Goal: Task Accomplishment & Management: Complete application form

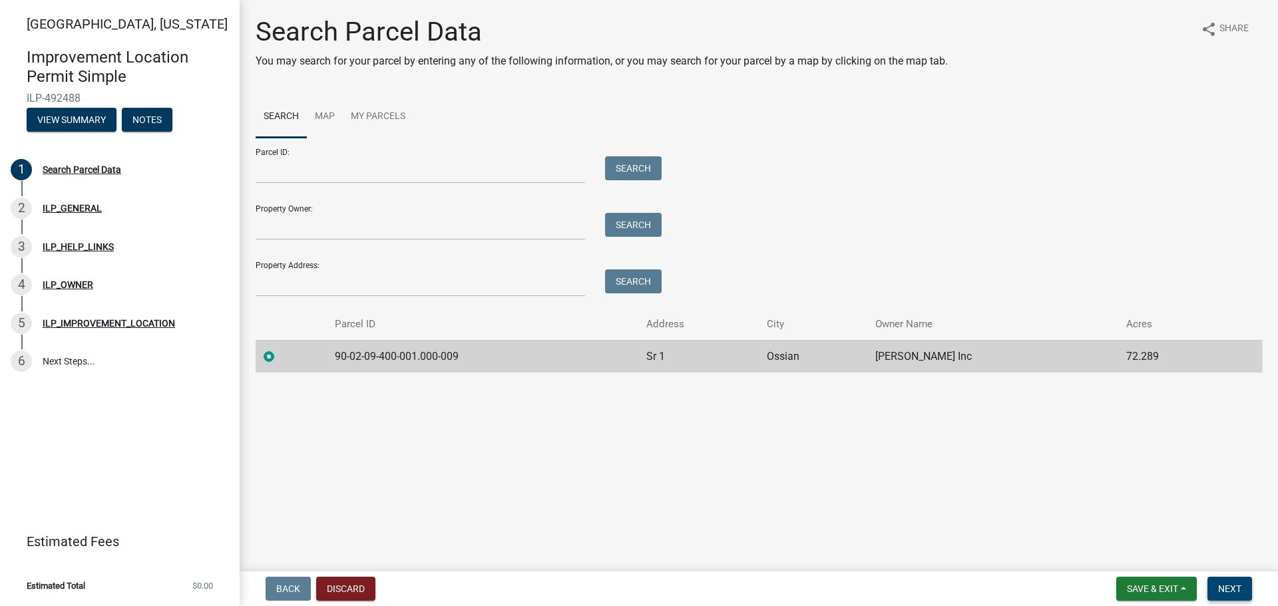
click at [1220, 590] on span "Next" at bounding box center [1229, 589] width 23 height 11
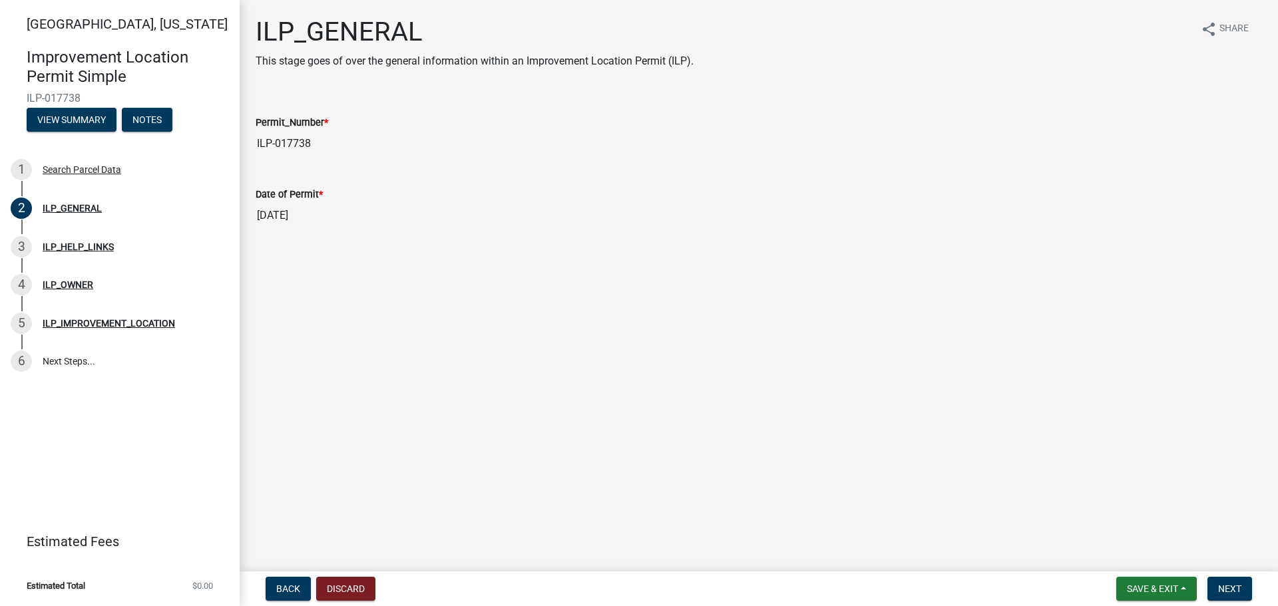
click at [1232, 602] on nav "Back Discard Save & Exit Save Save & Exit Next" at bounding box center [759, 589] width 1038 height 35
click at [1234, 589] on span "Next" at bounding box center [1229, 589] width 23 height 11
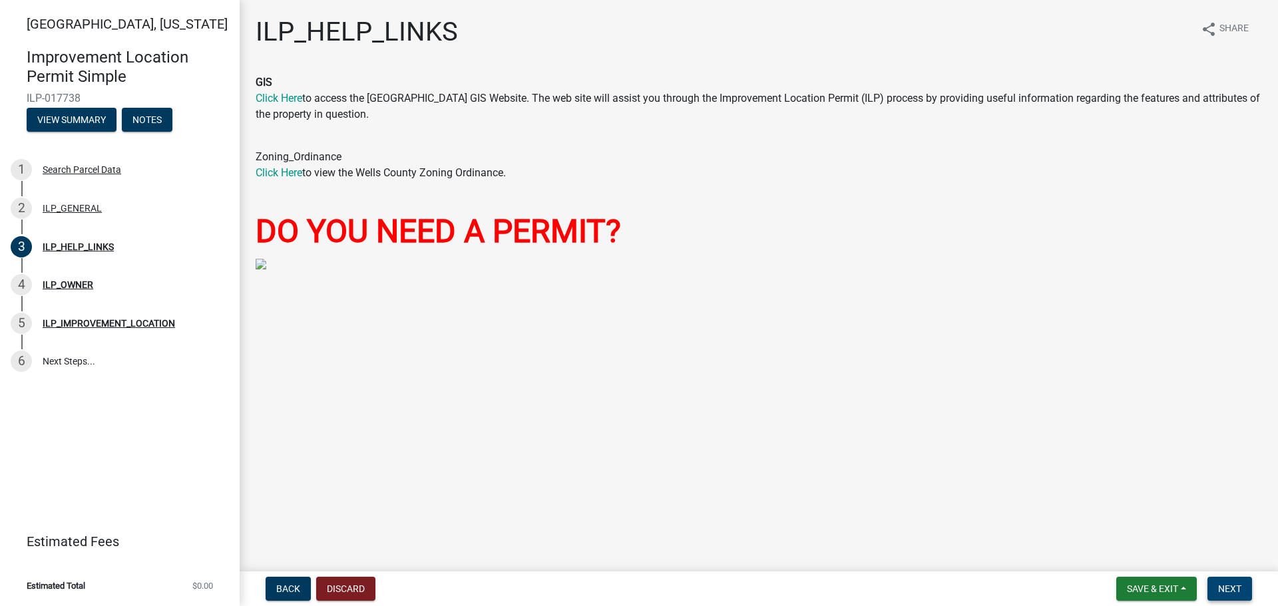
click at [1224, 592] on span "Next" at bounding box center [1229, 589] width 23 height 11
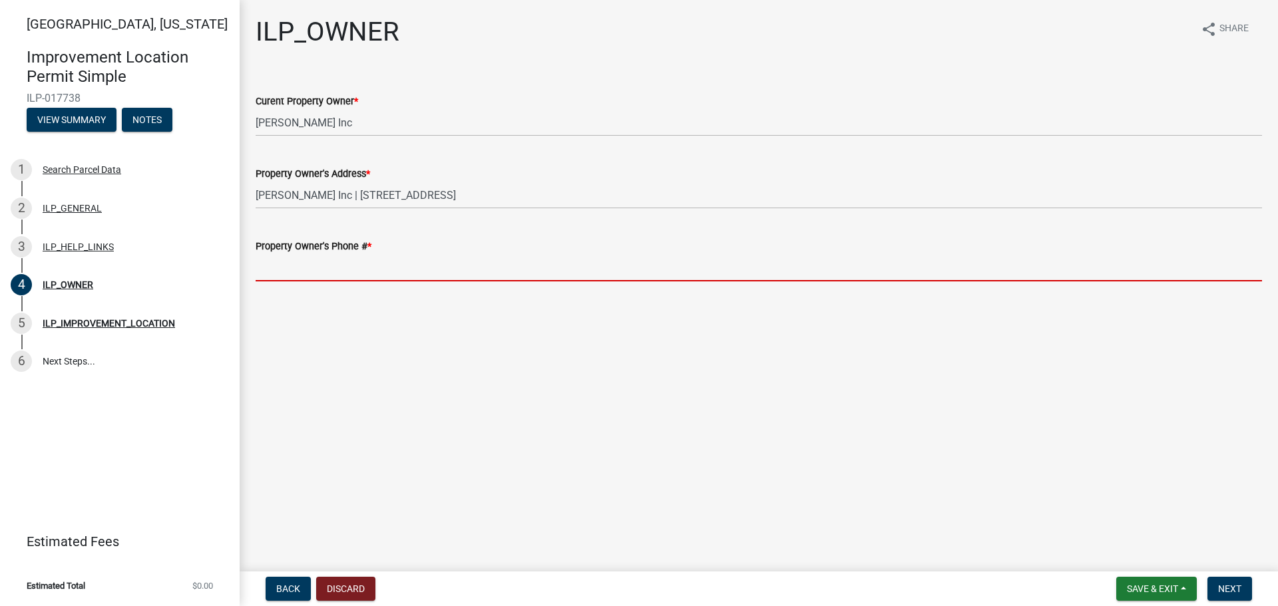
click at [306, 268] on input "Property Owner's Phone # *" at bounding box center [759, 267] width 1006 height 27
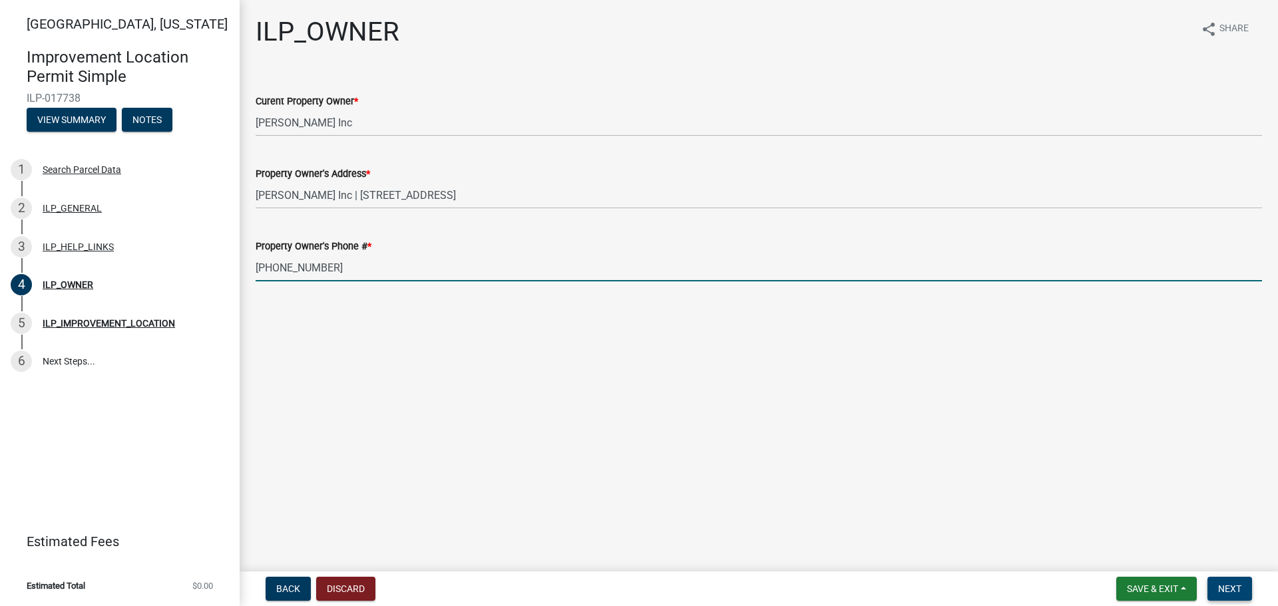
type input "[PHONE_NUMBER]"
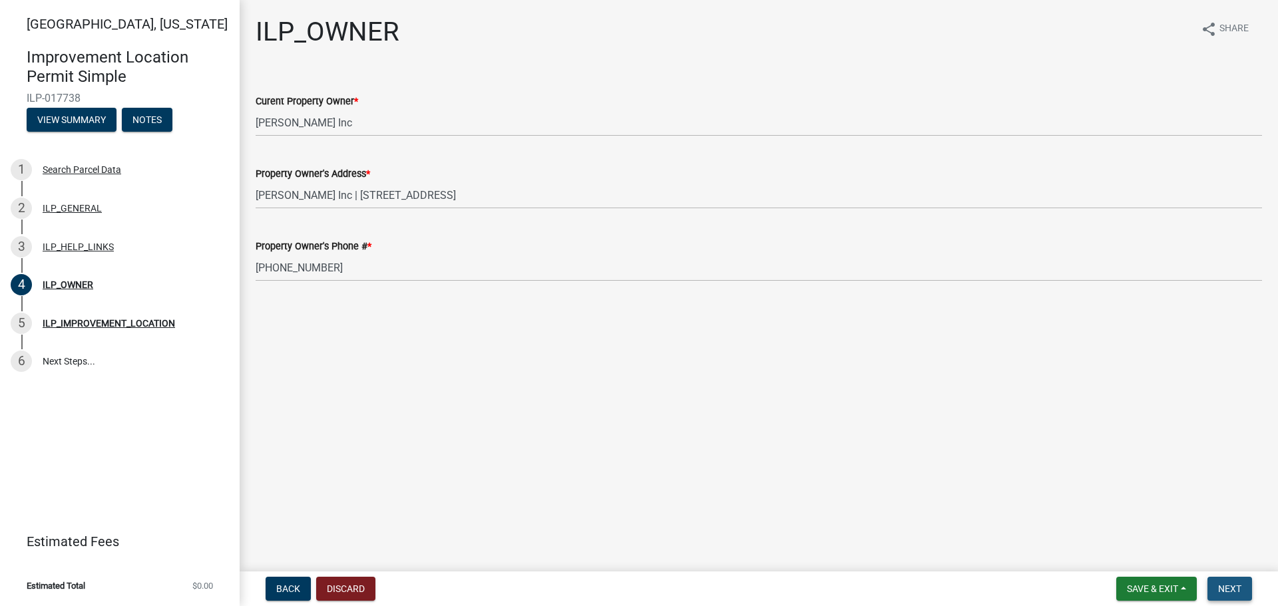
click at [1237, 586] on span "Next" at bounding box center [1229, 589] width 23 height 11
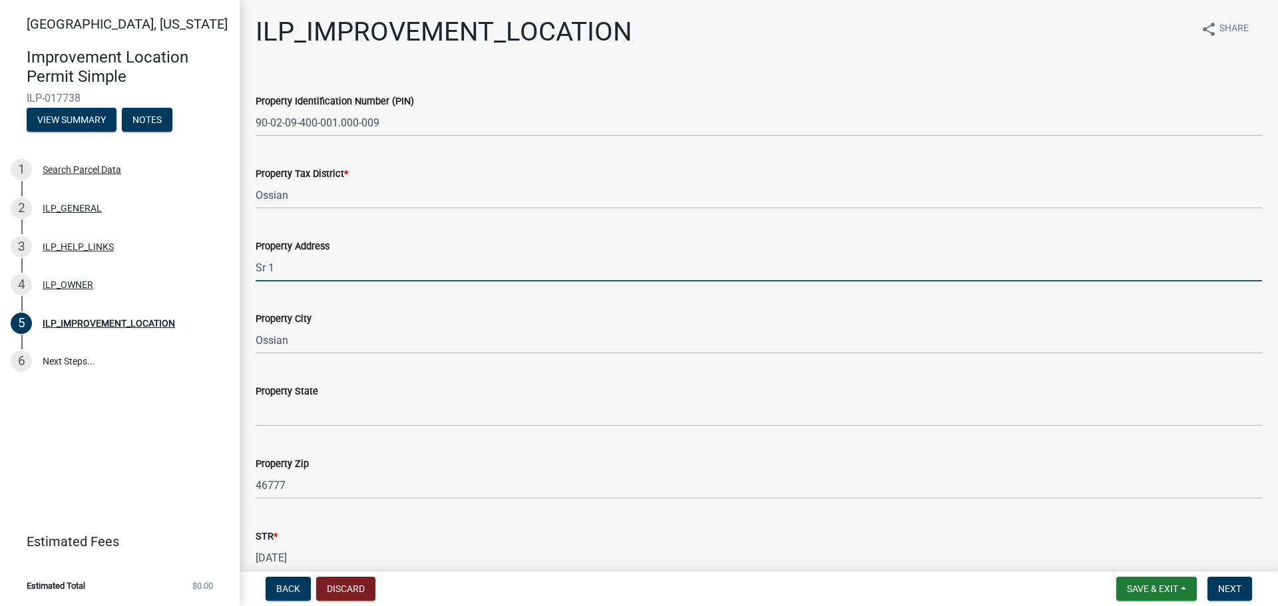
click at [256, 267] on input "Sr 1" at bounding box center [759, 267] width 1006 height 27
type input "[STREET_ADDRESS][PERSON_NAME]"
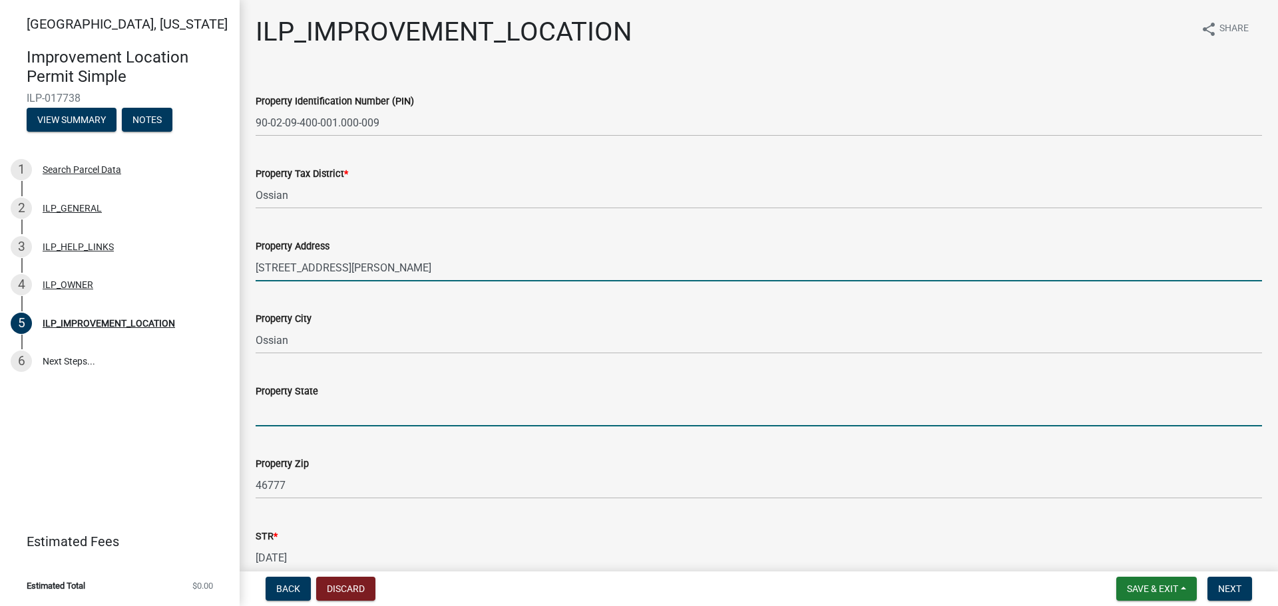
click at [320, 407] on input "Property State" at bounding box center [759, 412] width 1006 height 27
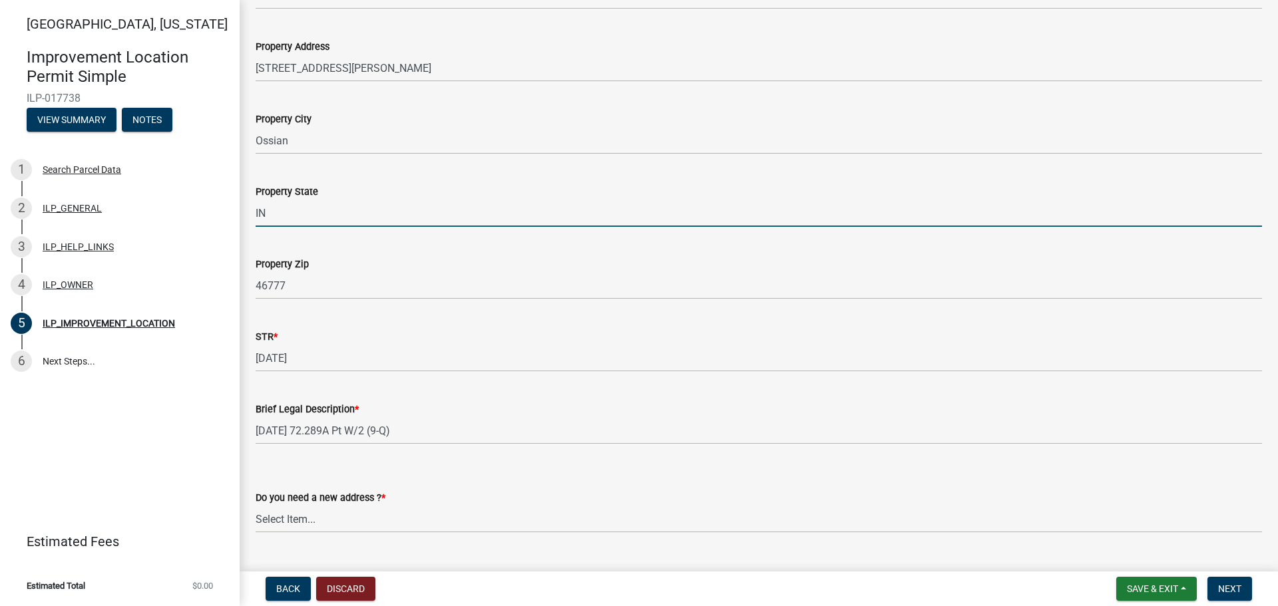
scroll to position [230, 0]
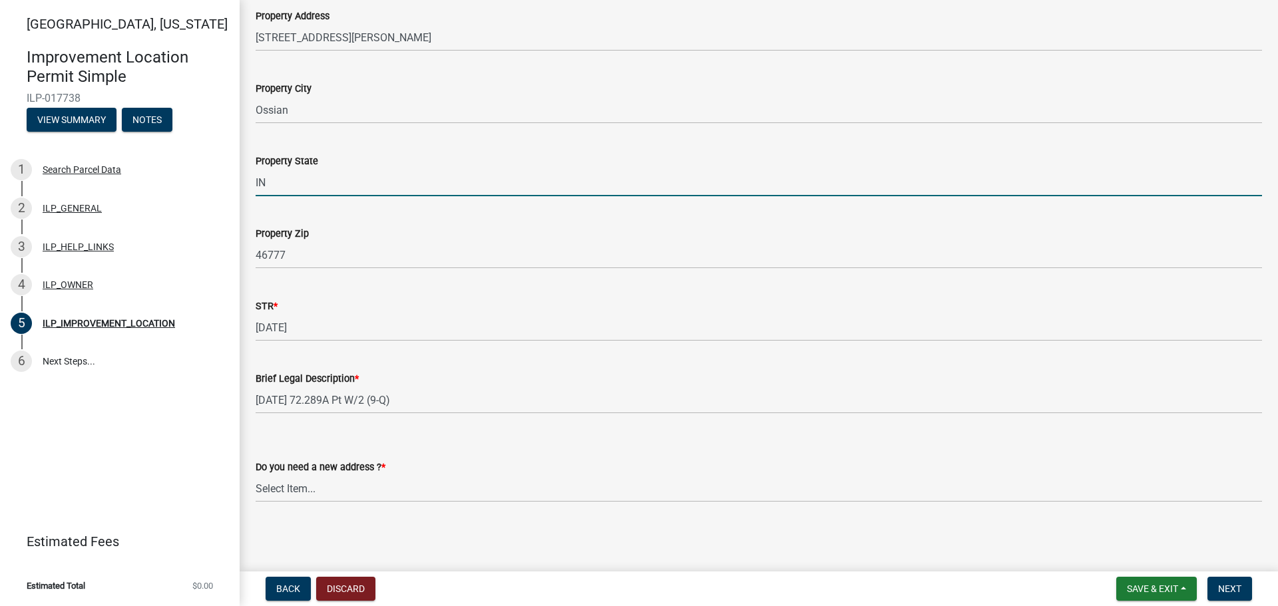
type input "IN"
click at [472, 492] on select "Select Item... YES NO" at bounding box center [759, 488] width 1006 height 27
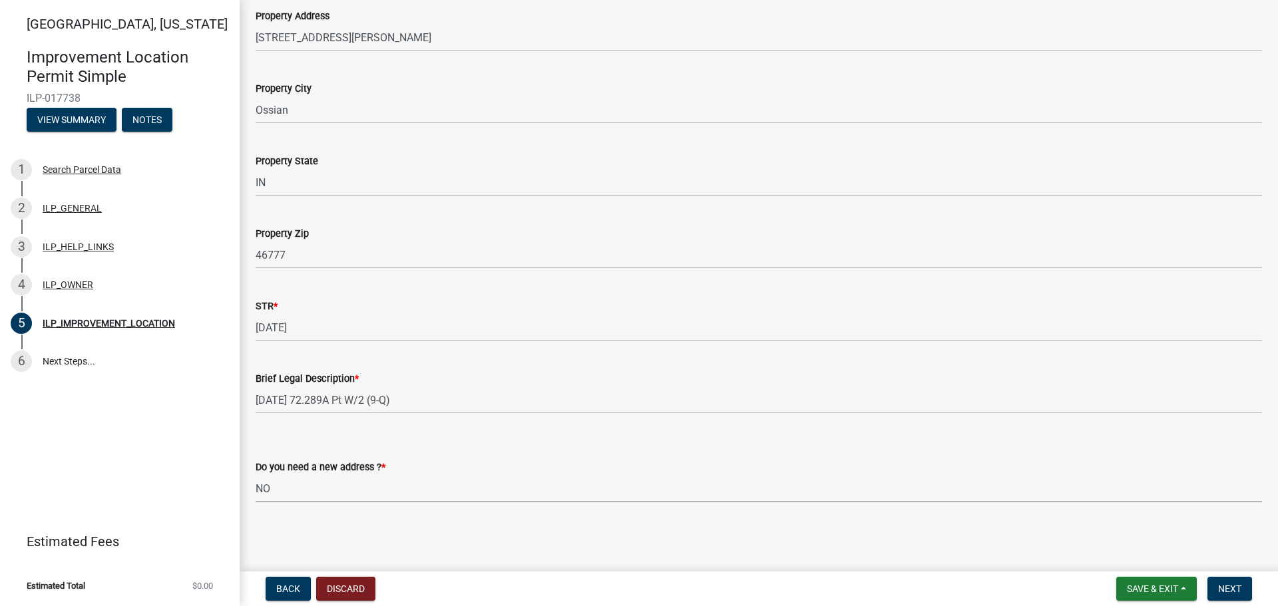
click at [256, 475] on select "Select Item... YES NO" at bounding box center [759, 488] width 1006 height 27
select select "03ef64e6-f0ff-43c9-aded-972c487e3507"
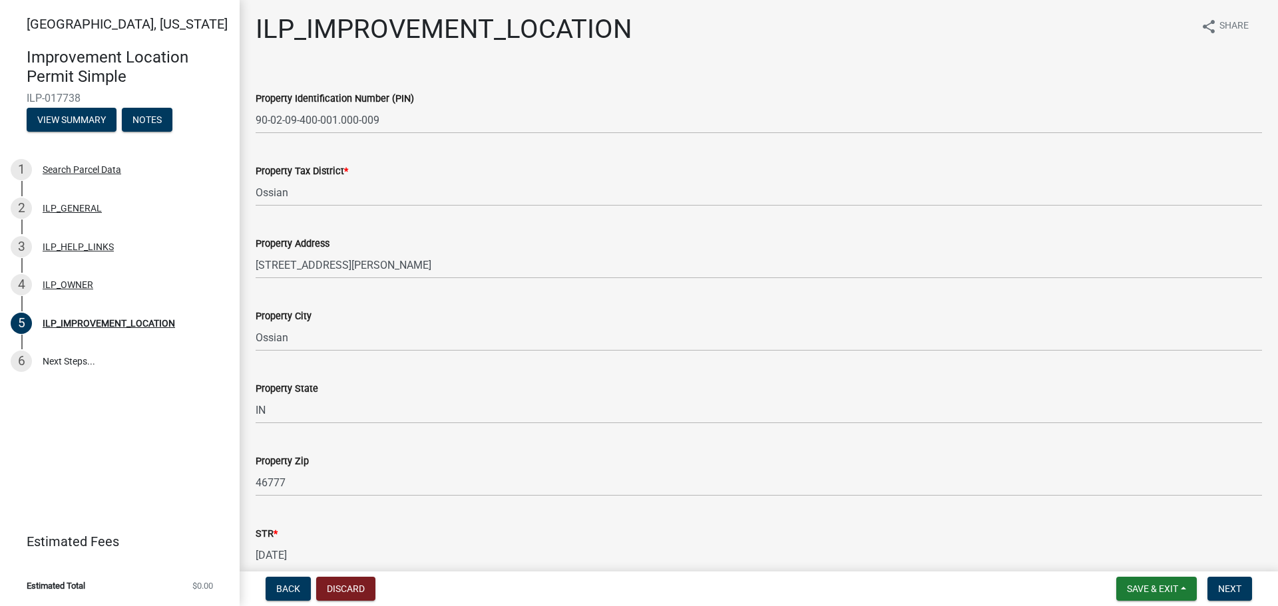
scroll to position [0, 0]
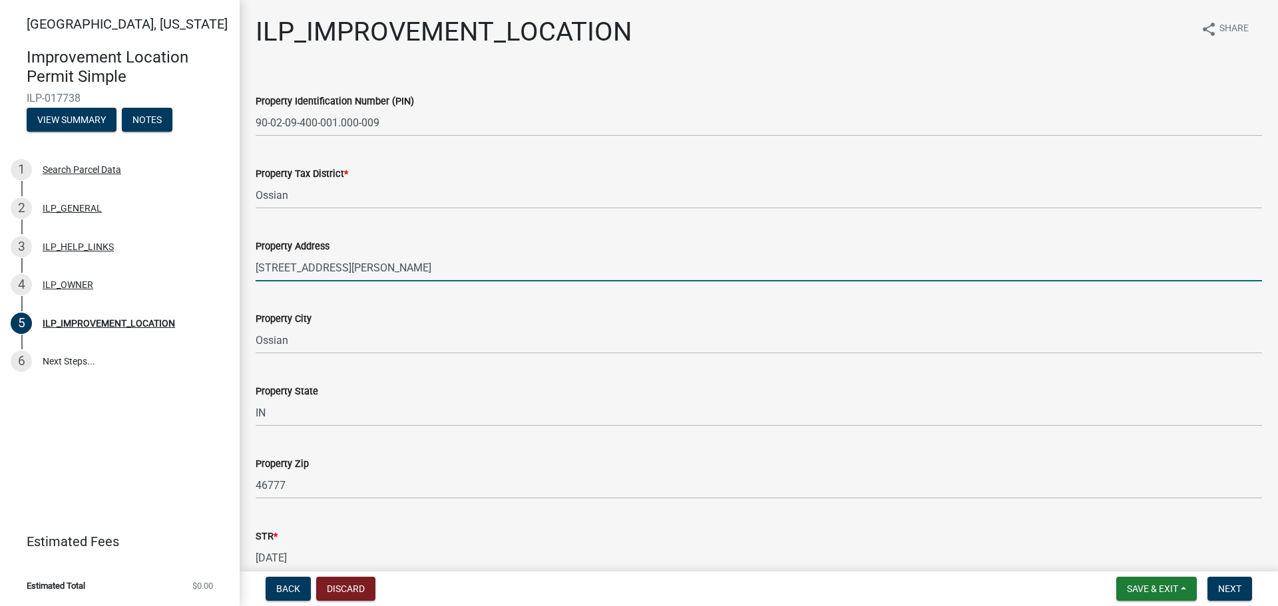
click at [370, 264] on input "[STREET_ADDRESS][PERSON_NAME]" at bounding box center [759, 267] width 1006 height 27
type input "[STREET_ADDRESS][PERSON_NAME])"
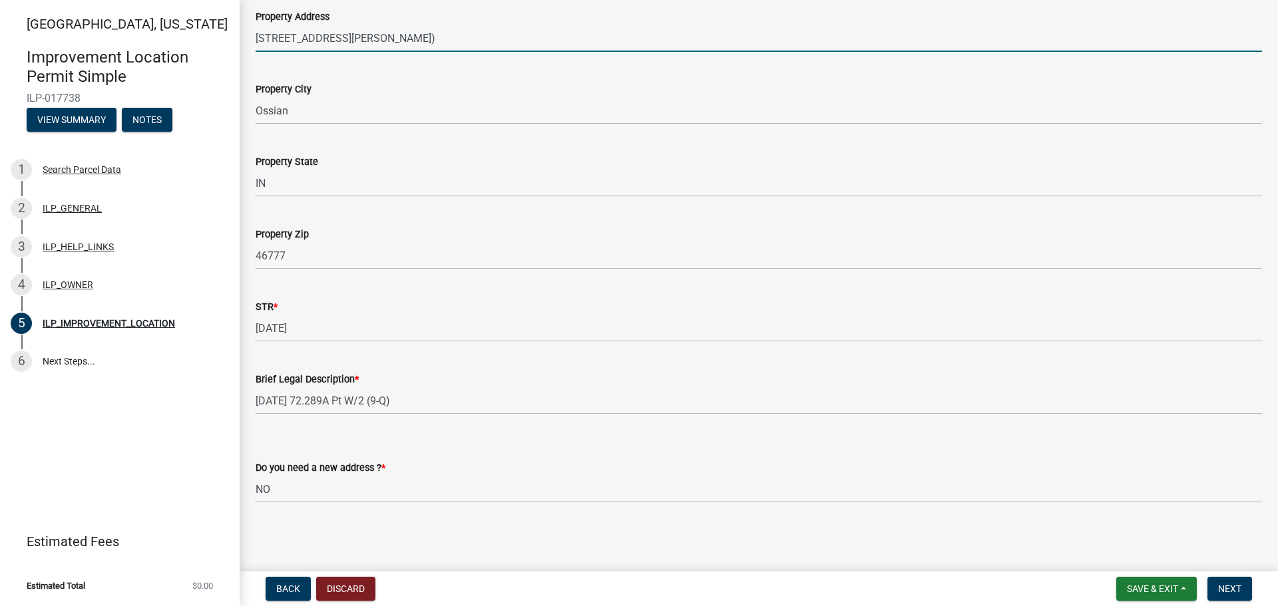
scroll to position [230, 0]
click at [1242, 587] on button "Next" at bounding box center [1229, 589] width 45 height 24
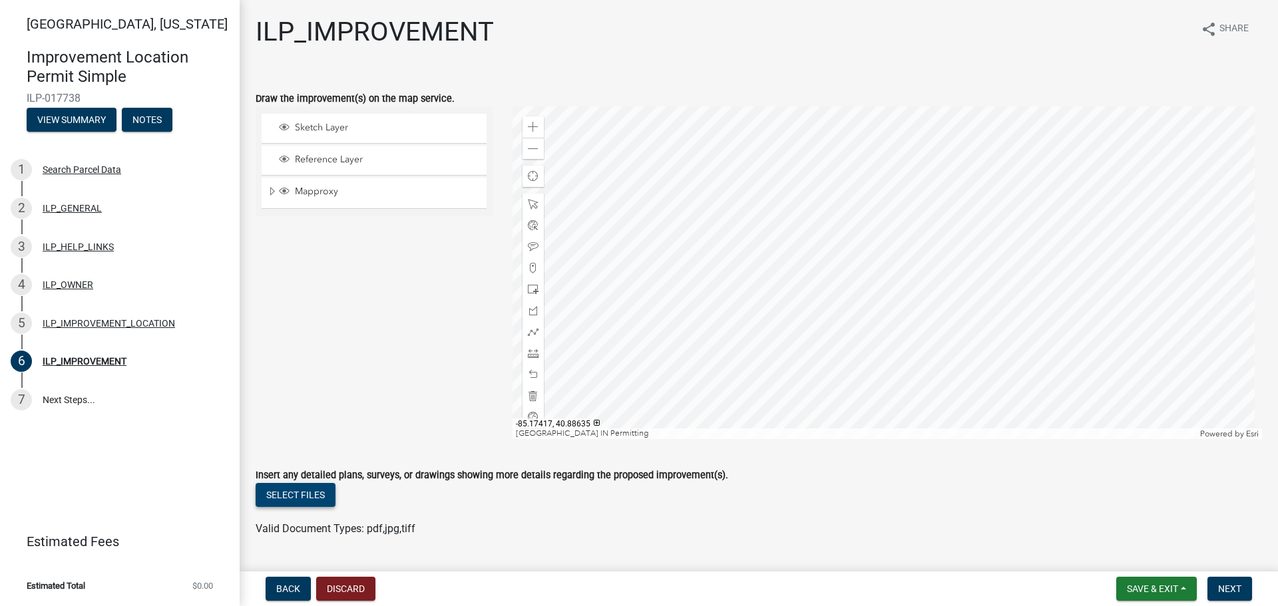
click at [314, 493] on button "Select files" at bounding box center [296, 495] width 80 height 24
click at [310, 482] on div "Insert any detailed plans, surveys, or drawings showing more details regarding …" at bounding box center [759, 475] width 1006 height 16
click at [309, 493] on button "Select files" at bounding box center [296, 495] width 80 height 24
click at [295, 492] on button "Select files" at bounding box center [296, 495] width 80 height 24
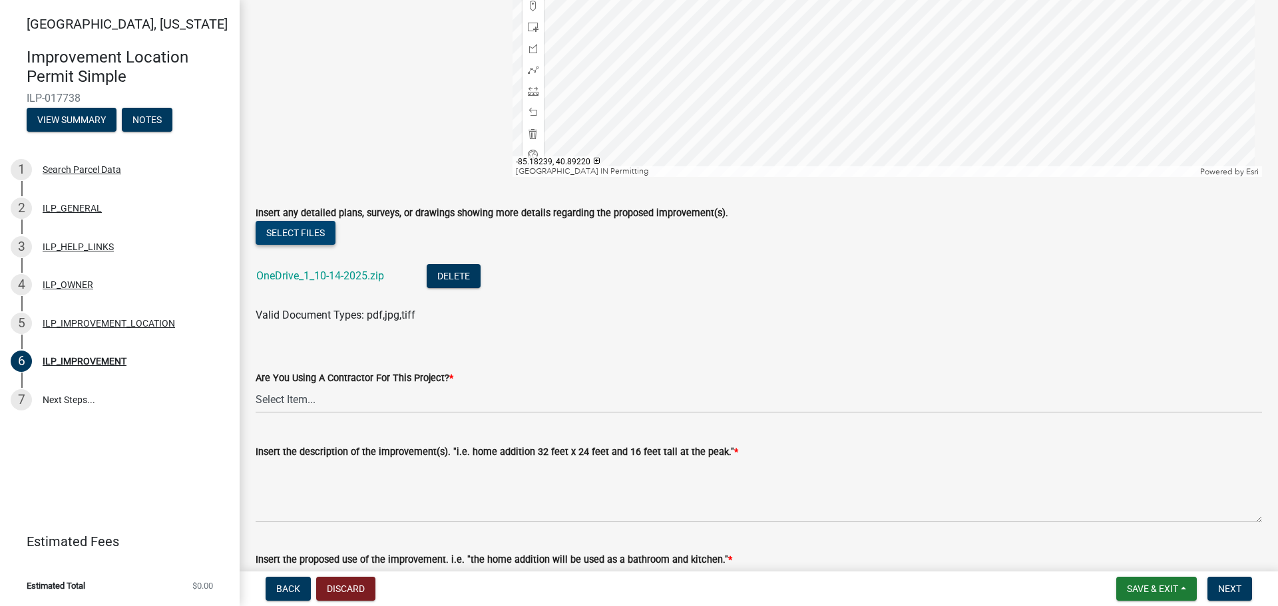
scroll to position [333, 0]
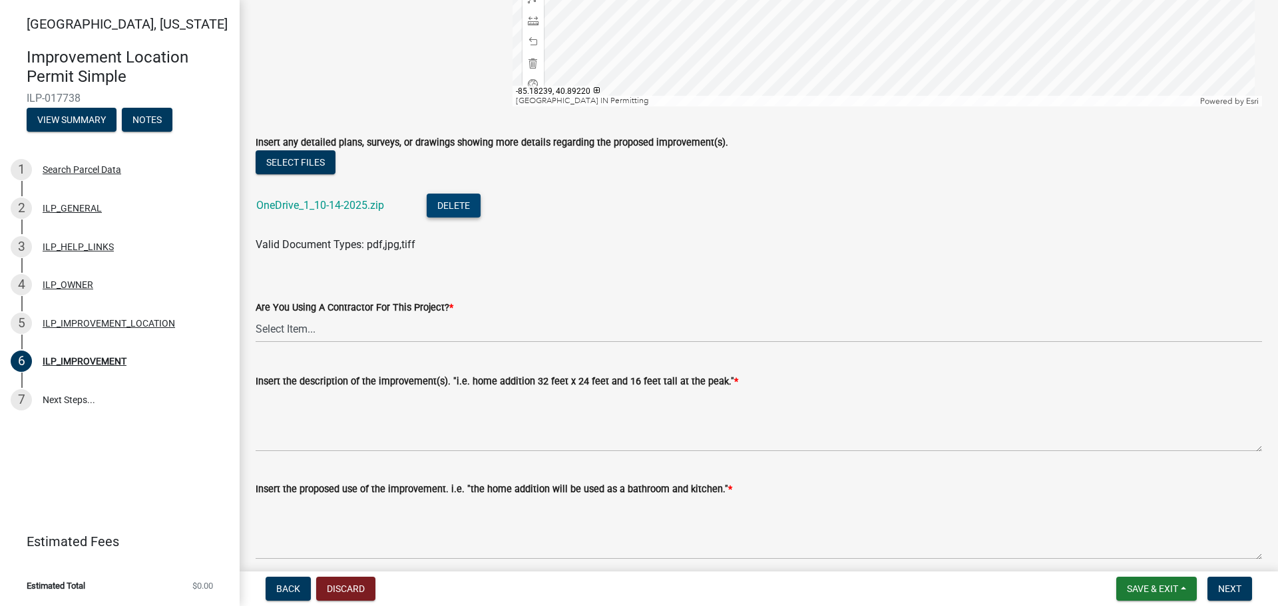
click at [448, 207] on button "Delete" at bounding box center [454, 206] width 54 height 24
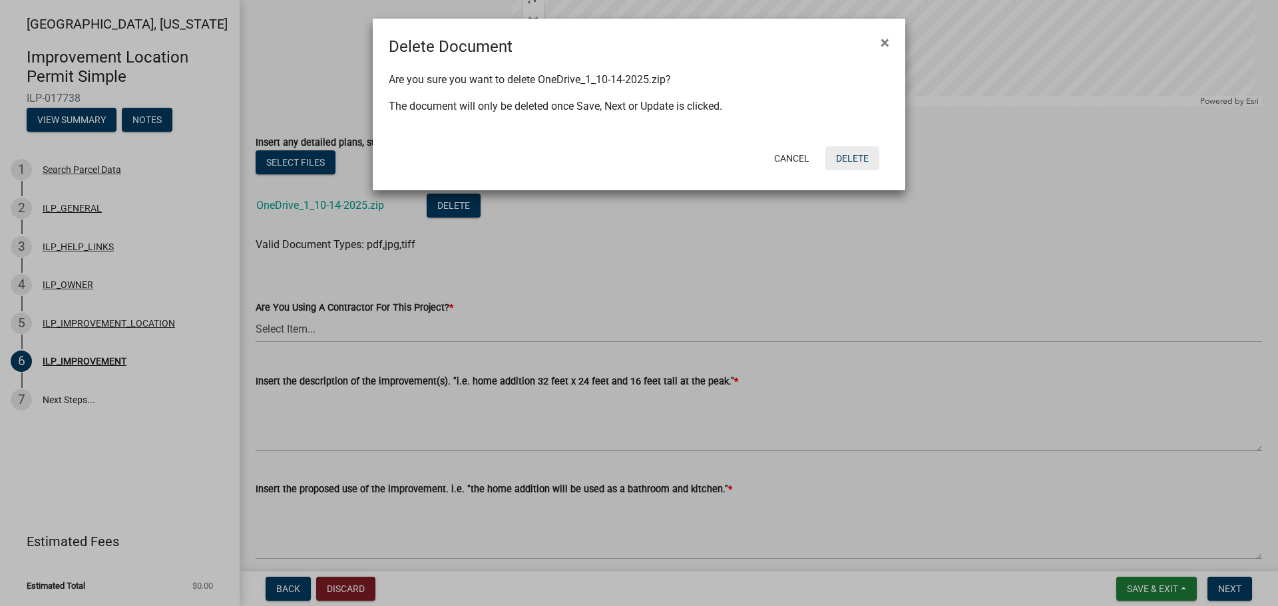
click at [856, 157] on button "Delete" at bounding box center [852, 158] width 54 height 24
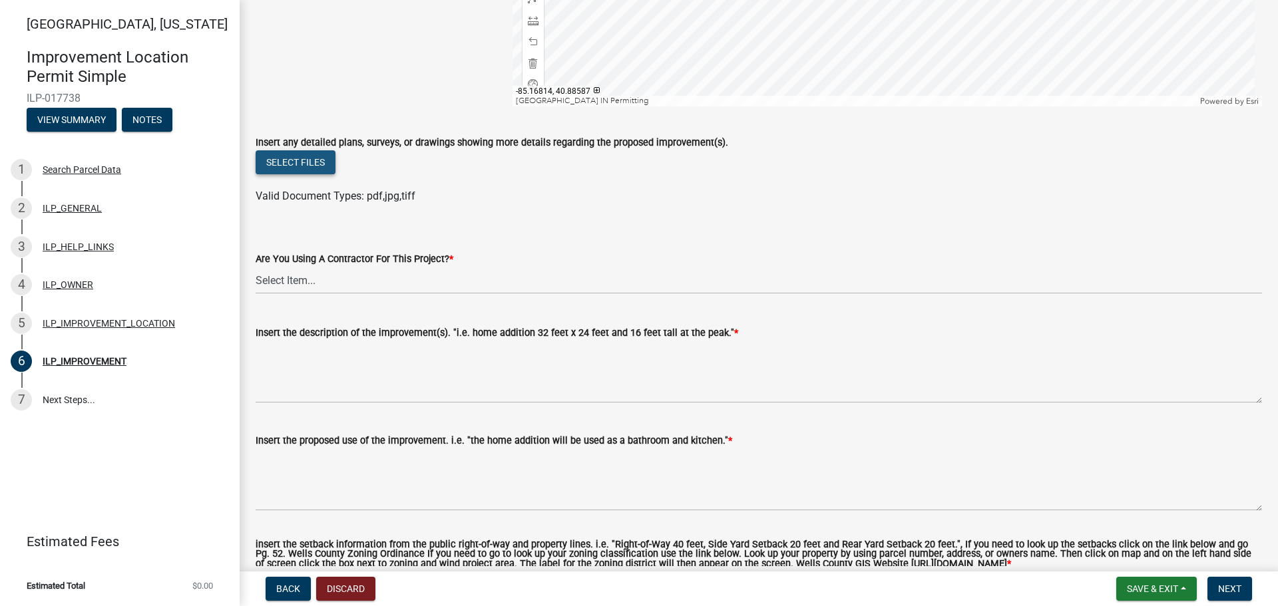
click at [286, 167] on button "Select files" at bounding box center [296, 162] width 80 height 24
click at [300, 174] on div "Select files" at bounding box center [759, 163] width 1006 height 27
click at [307, 162] on button "Select files" at bounding box center [296, 162] width 80 height 24
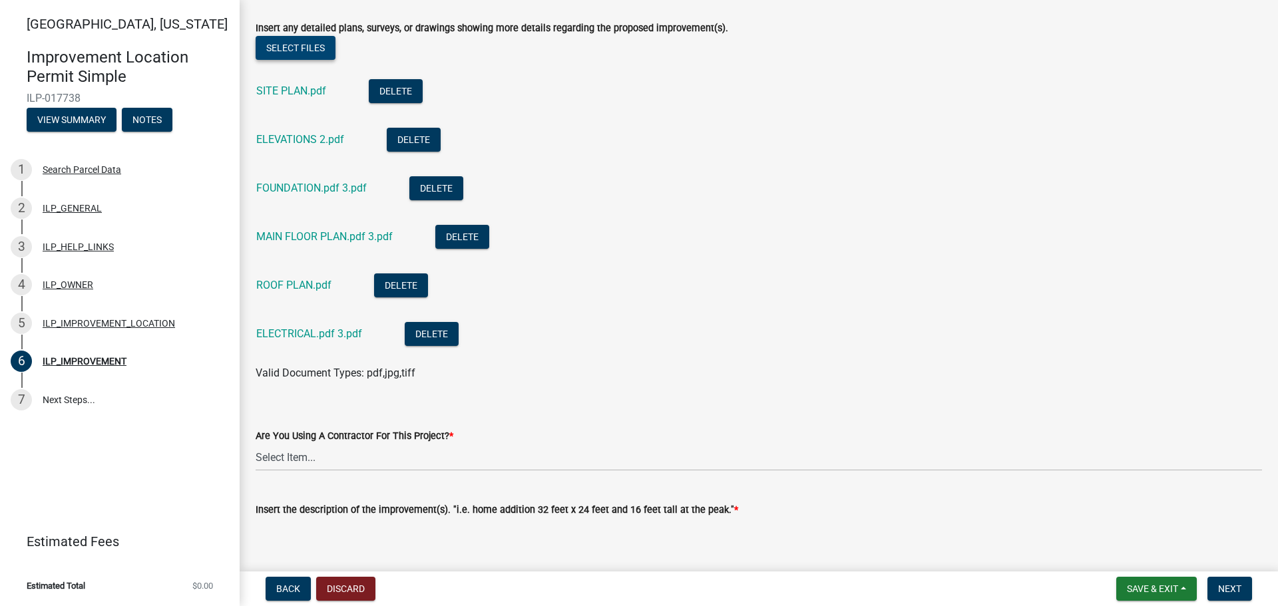
scroll to position [466, 0]
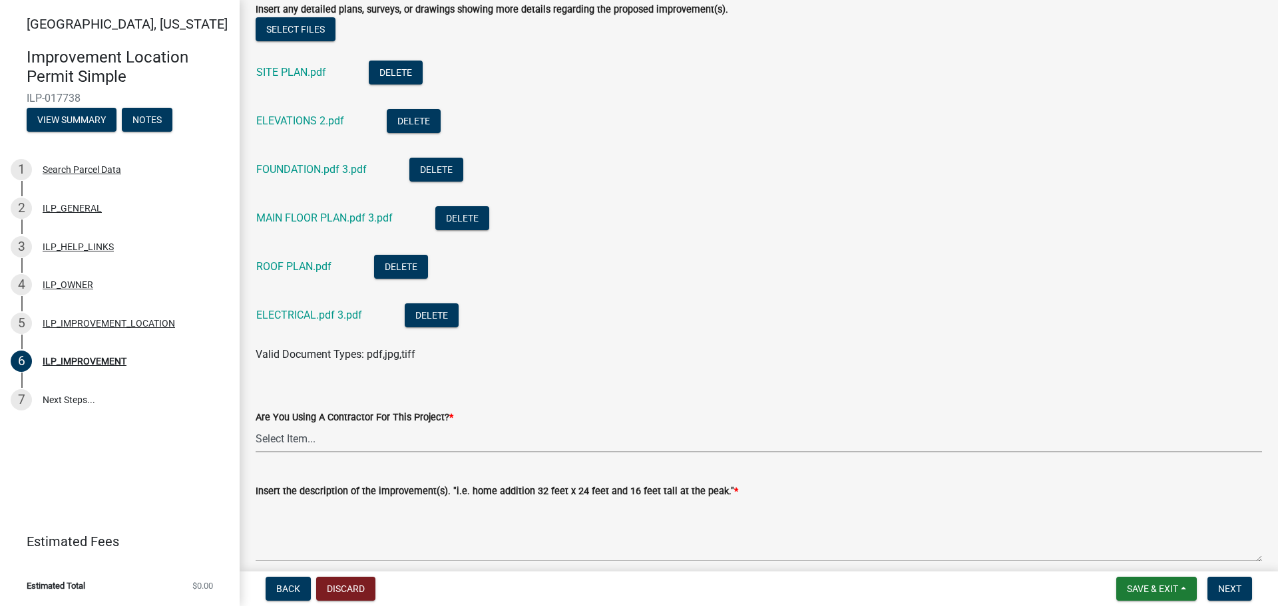
click at [319, 436] on select "Select Item... YES NO" at bounding box center [759, 438] width 1006 height 27
click at [256, 425] on select "Select Item... YES NO" at bounding box center [759, 438] width 1006 height 27
select select "71b507d0-569d-4a0a-b334-f72445909e69"
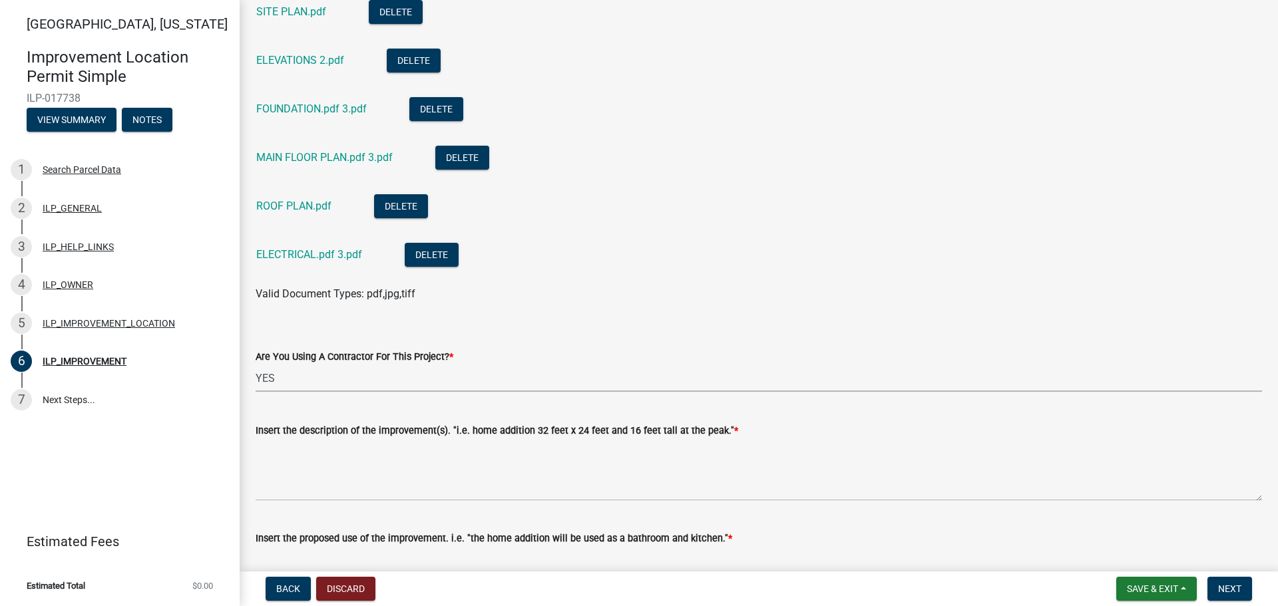
scroll to position [599, 0]
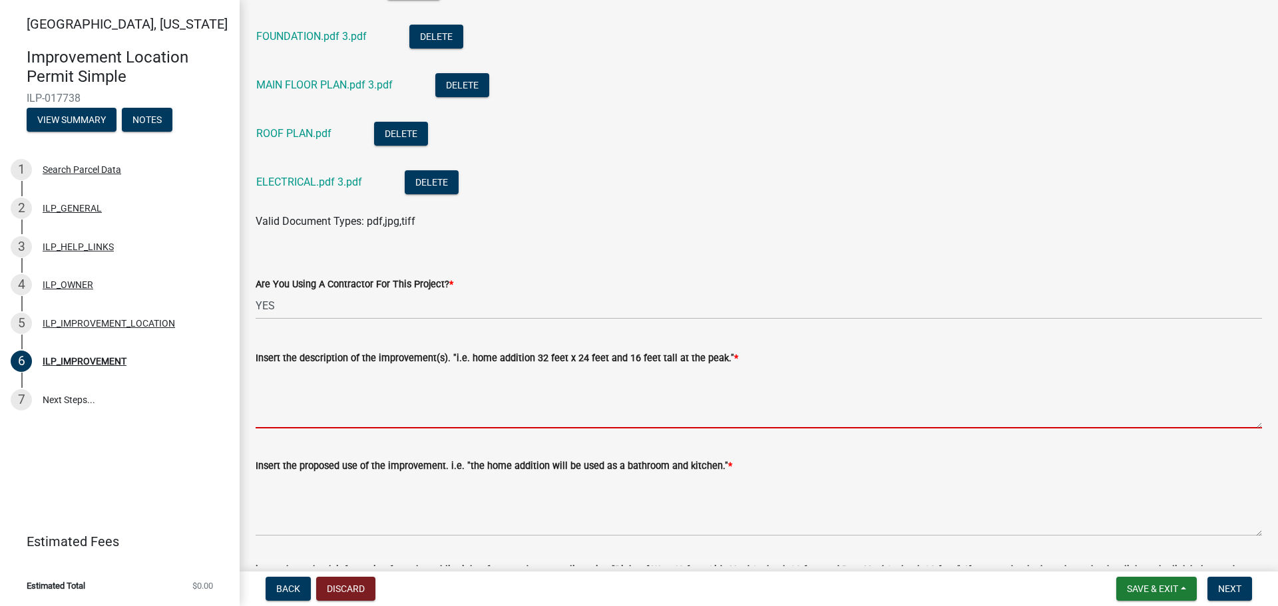
click at [410, 414] on textarea "Insert the description of the improvement(s). "i.e. home addition 32 feet x 24 …" at bounding box center [759, 397] width 1006 height 63
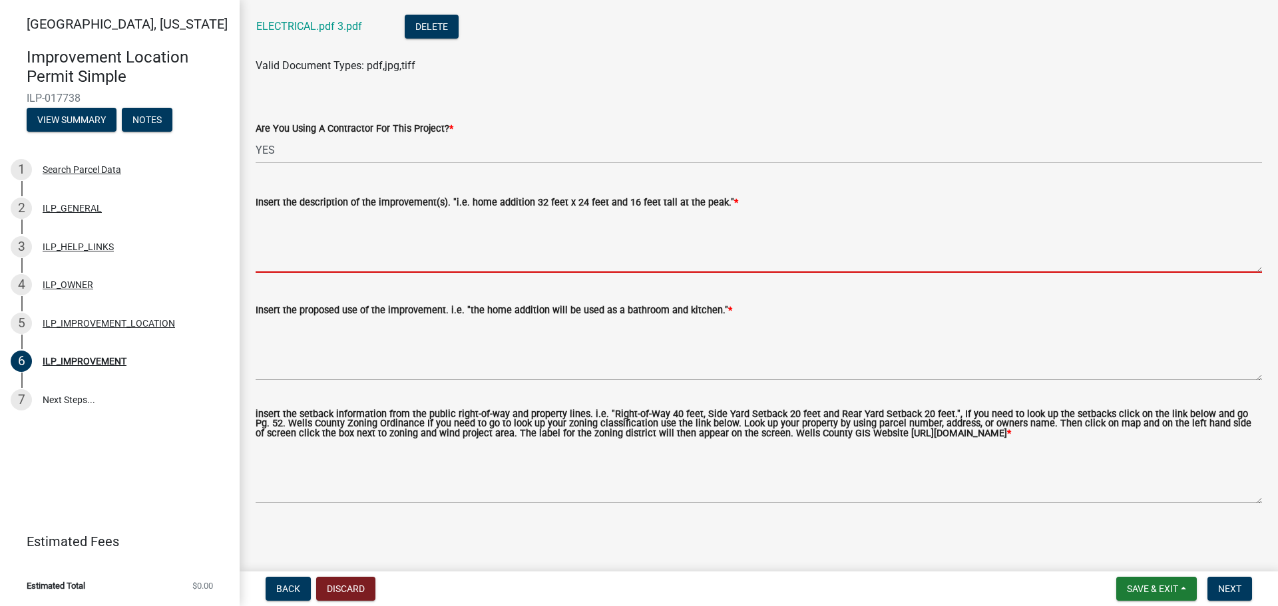
scroll to position [765, 0]
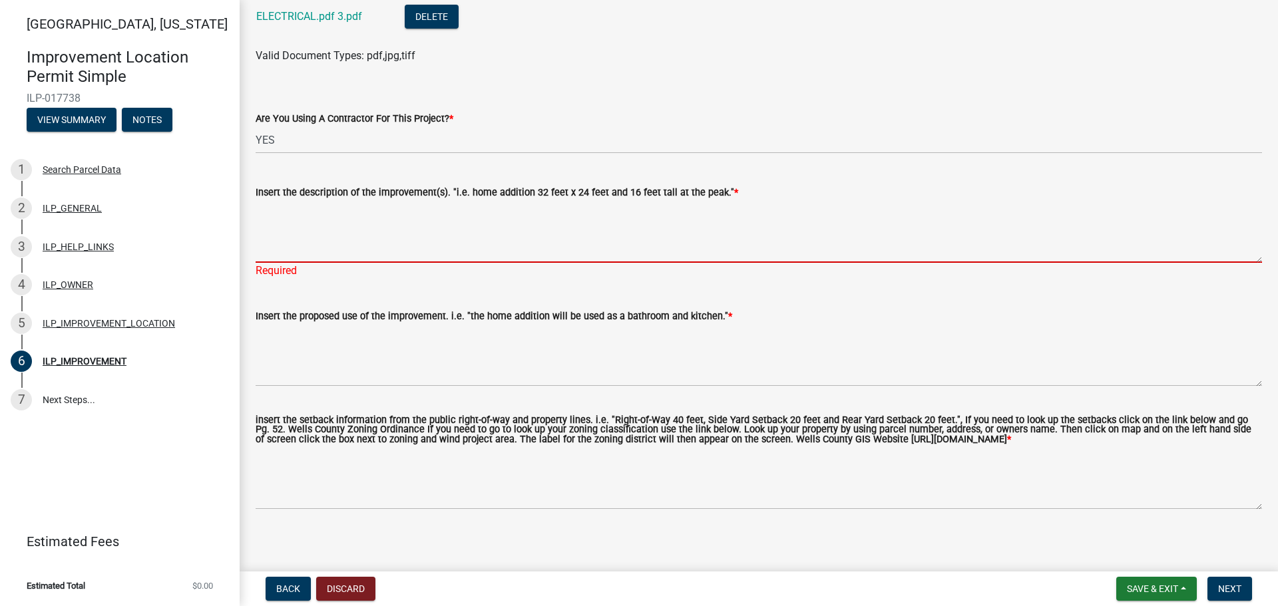
click at [473, 256] on textarea "Insert the description of the improvement(s). "i.e. home addition 32 feet x 24 …" at bounding box center [759, 231] width 1006 height 63
click at [375, 244] on textarea "Insert the description of the improvement(s). "i.e. home addition 32 feet x 24 …" at bounding box center [759, 231] width 1006 height 63
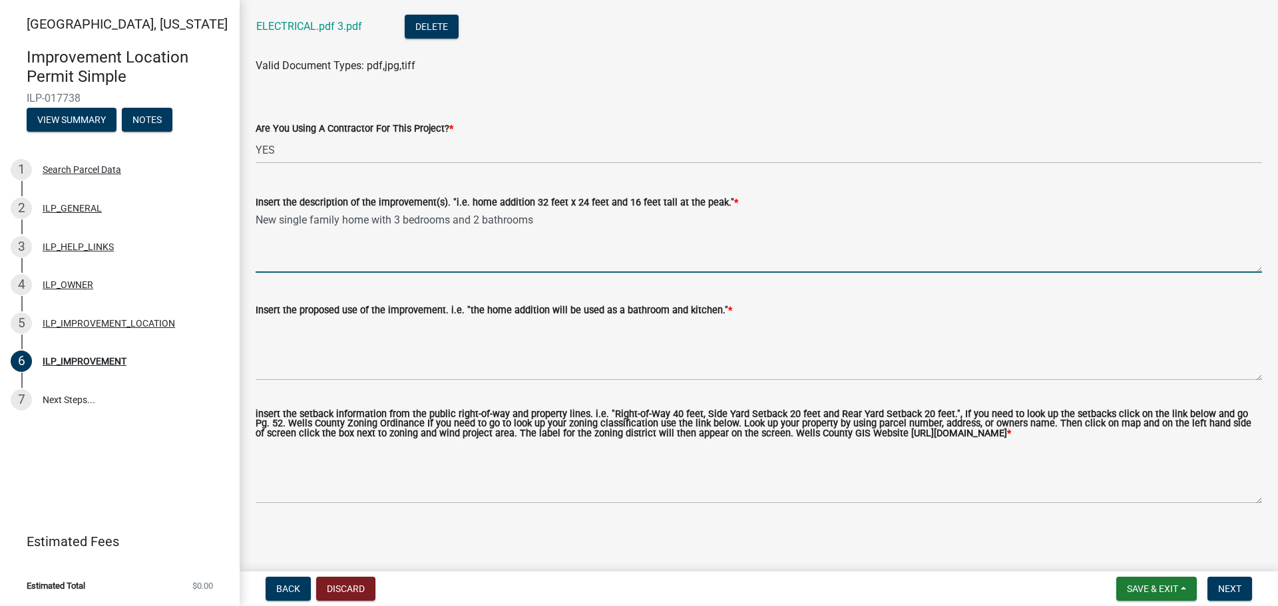
click at [406, 210] on textarea "New single family home with 3 bedrooms and 2 bathrooms" at bounding box center [759, 241] width 1006 height 63
type textarea "New single family home with 4 bedrooms and 2 1/2 bathrooms"
drag, startPoint x: 257, startPoint y: 206, endPoint x: 553, endPoint y: 205, distance: 296.1
click at [553, 210] on textarea "New single family home with 4 bedrooms and 2 1/2 bathrooms" at bounding box center [759, 241] width 1006 height 63
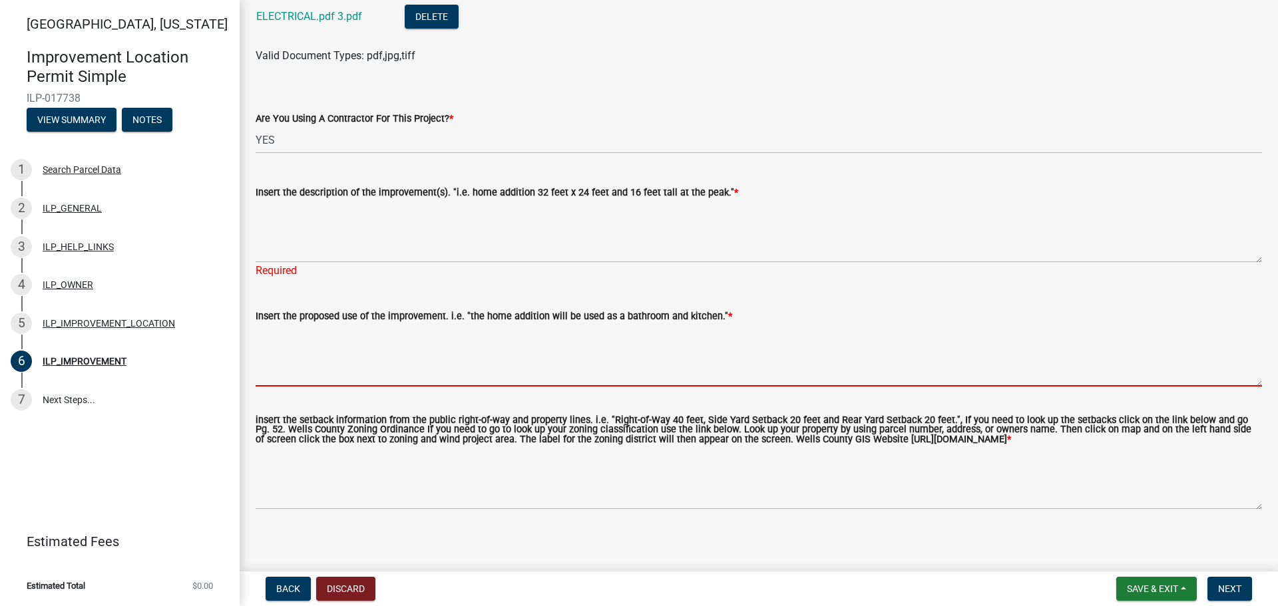
click at [461, 364] on textarea "Insert the proposed use of the improvement. i.e. "the home addition will be use…" at bounding box center [759, 355] width 1006 height 63
paste textarea "New single family home with 4 bedrooms and 2 1/2 bathrooms"
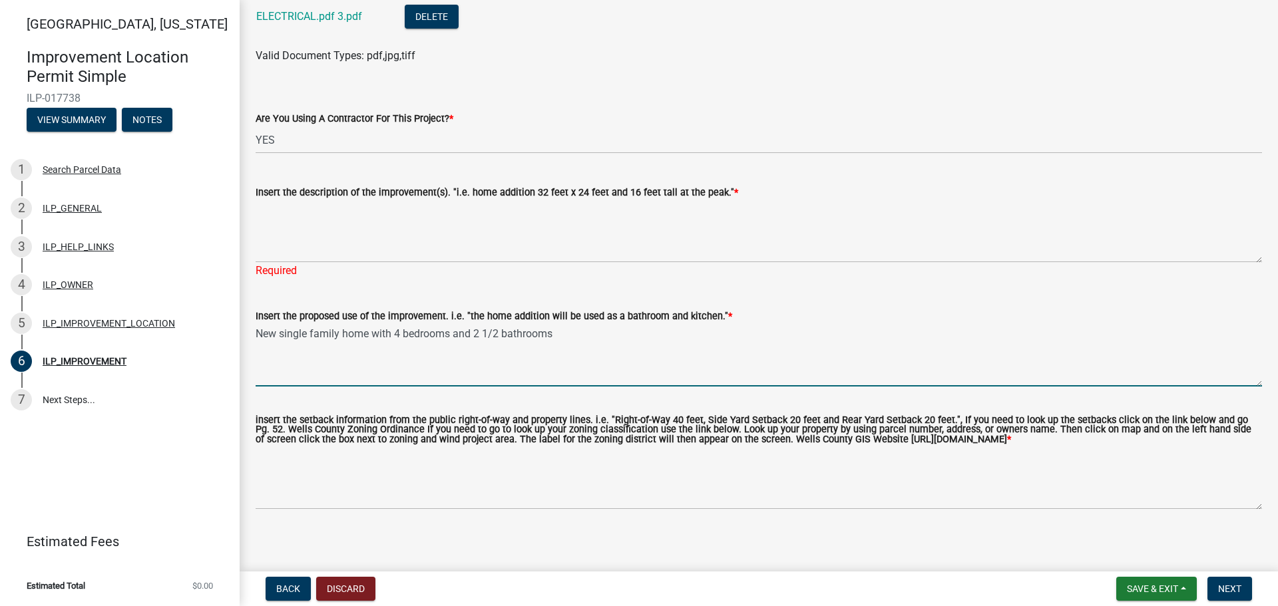
type textarea "New single family home with 4 bedrooms and 2 1/2 bathrooms"
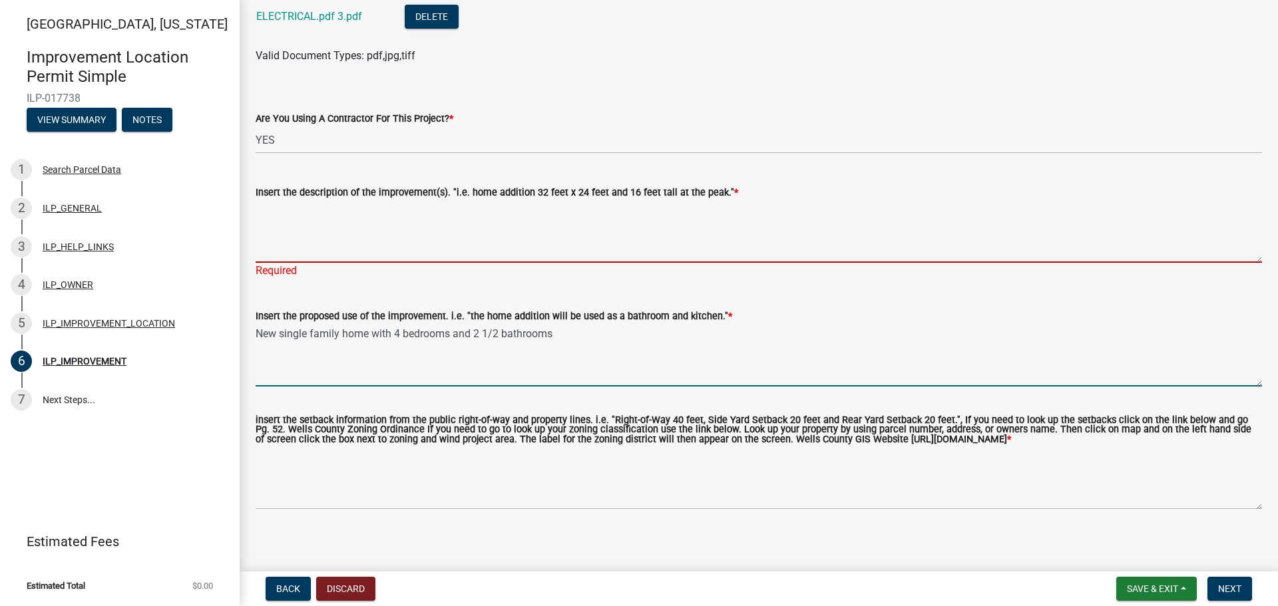
click at [405, 248] on textarea "Insert the description of the improvement(s). "i.e. home addition 32 feet x 24 …" at bounding box center [759, 231] width 1006 height 63
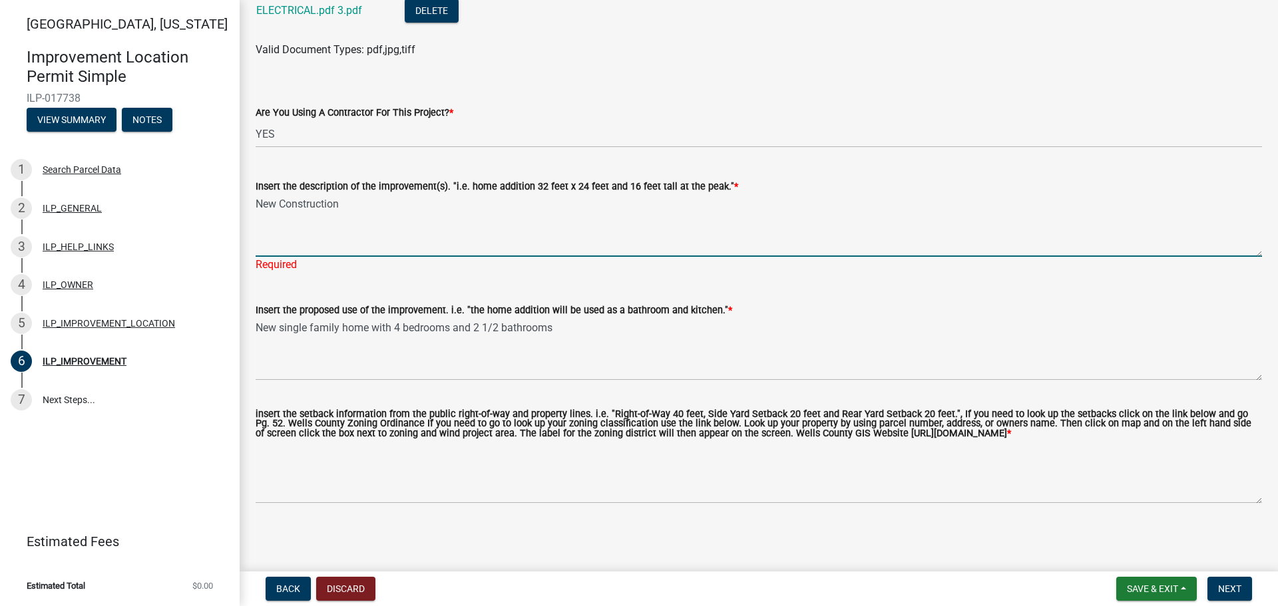
type textarea "New Construction"
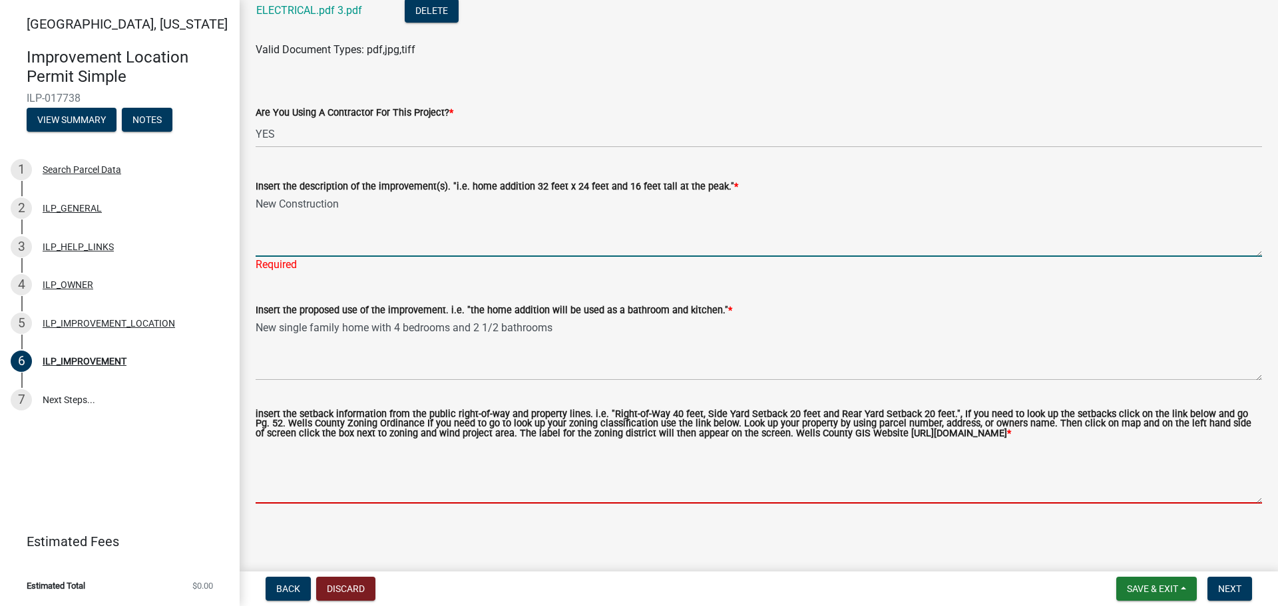
click at [394, 493] on textarea "insert the setback information from the public right-of-way and property lines.…" at bounding box center [759, 472] width 1006 height 63
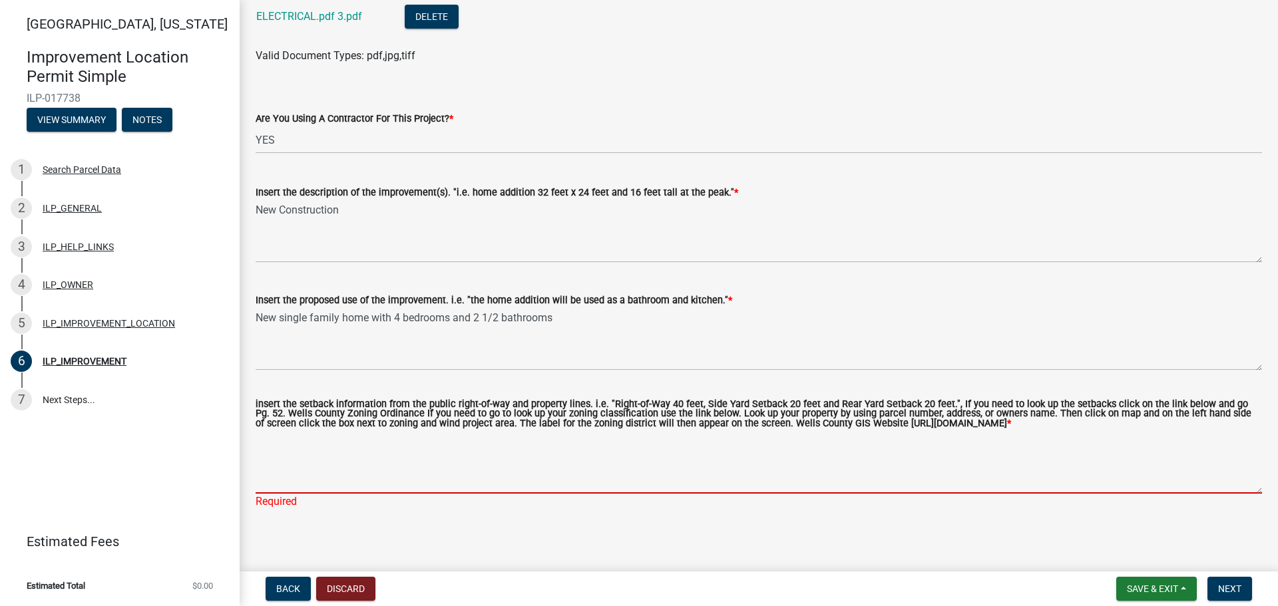
click at [373, 489] on textarea "insert the setback information from the public right-of-way and property lines.…" at bounding box center [759, 462] width 1006 height 63
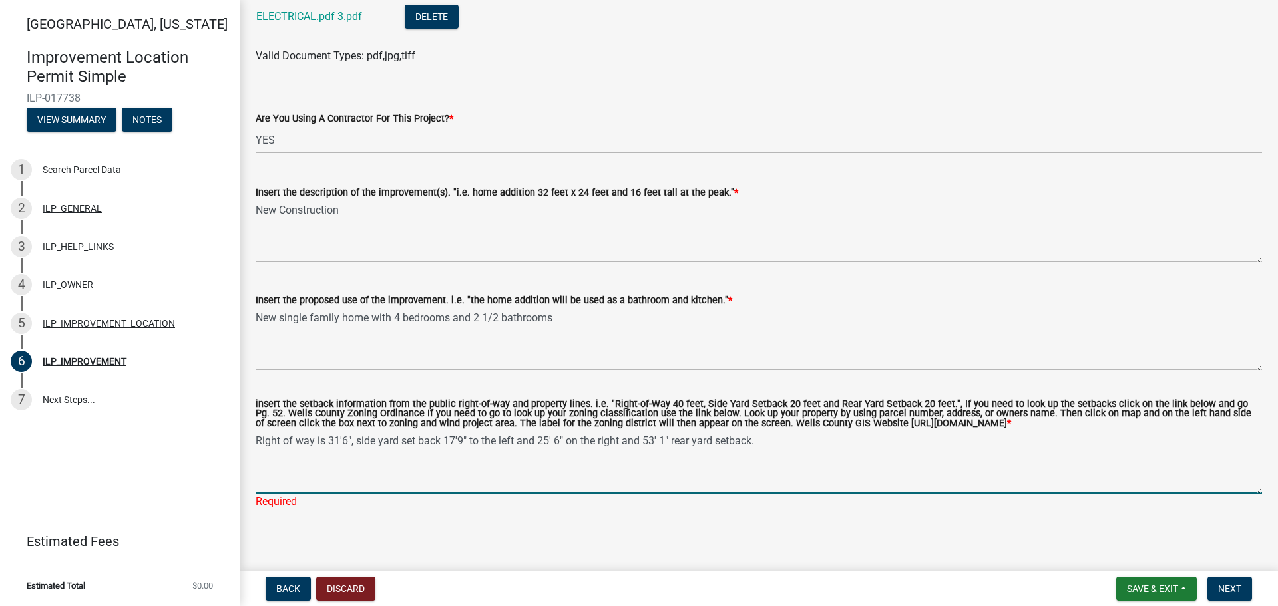
click at [456, 449] on textarea "Right of way is 31'6", side yard set back 17'9" to the left and 25' 6" on the r…" at bounding box center [759, 462] width 1006 height 63
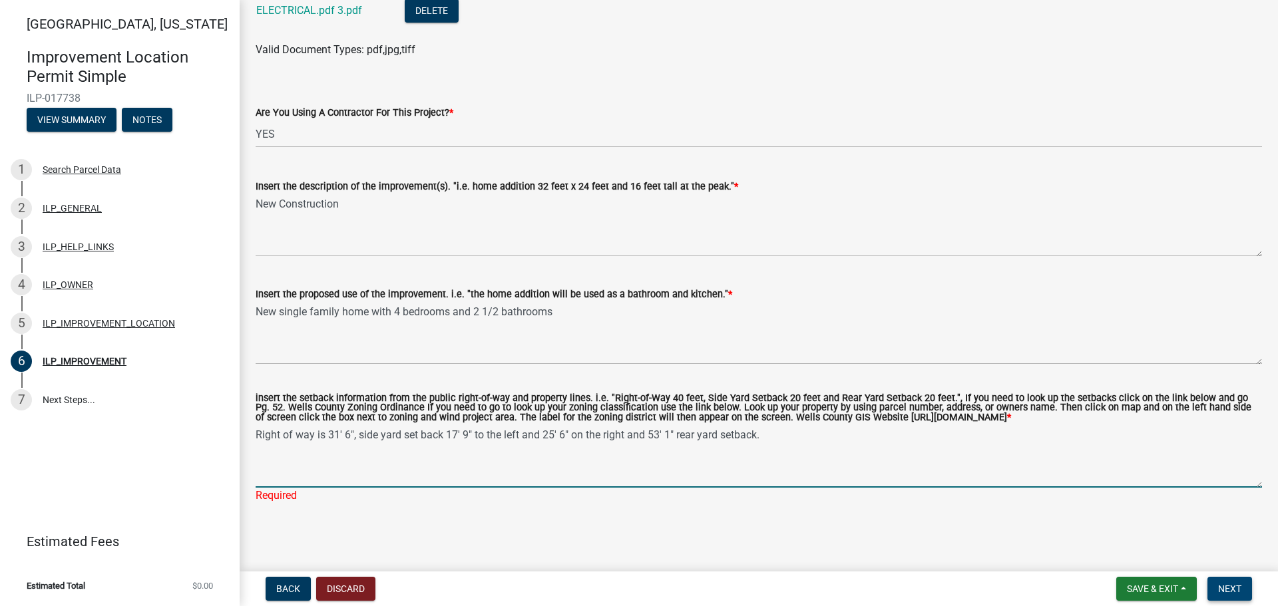
type textarea "Right of way is 31' 6", side yard set back 17' 9" to the left and 25' 6" on the…"
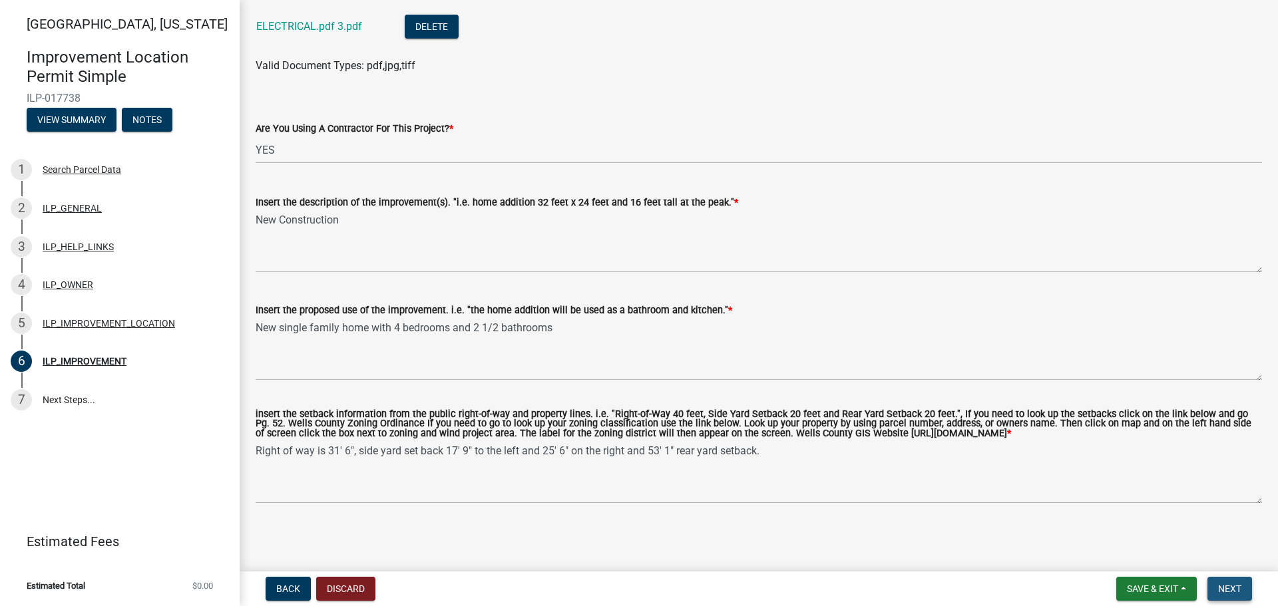
click at [1238, 587] on span "Next" at bounding box center [1229, 589] width 23 height 11
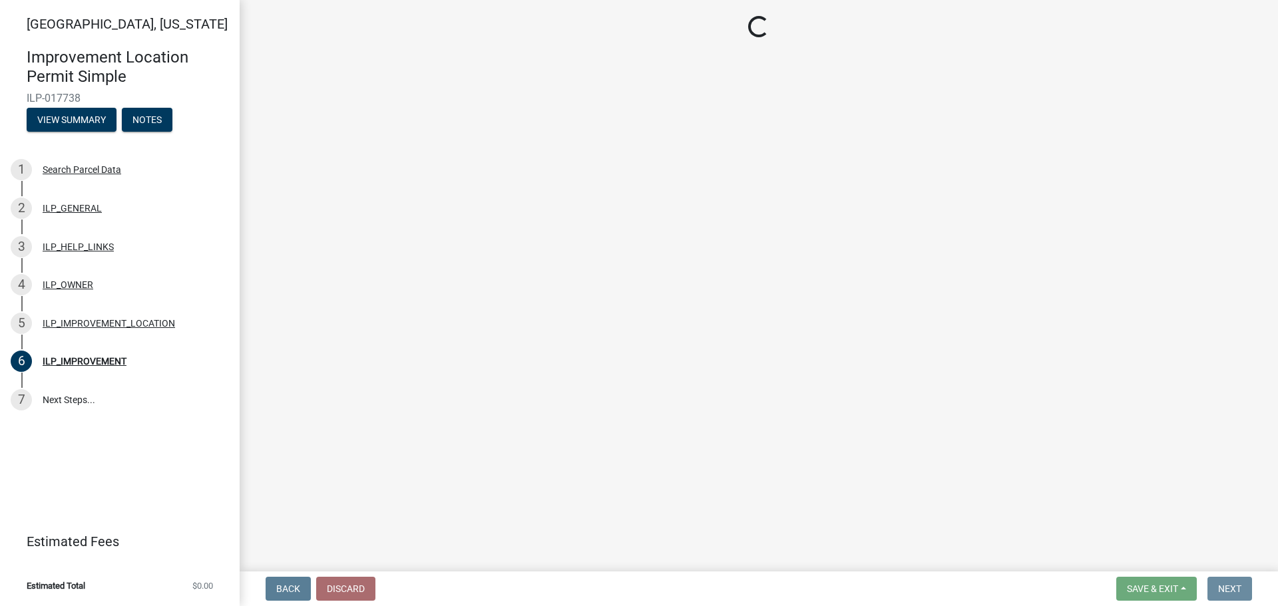
scroll to position [0, 0]
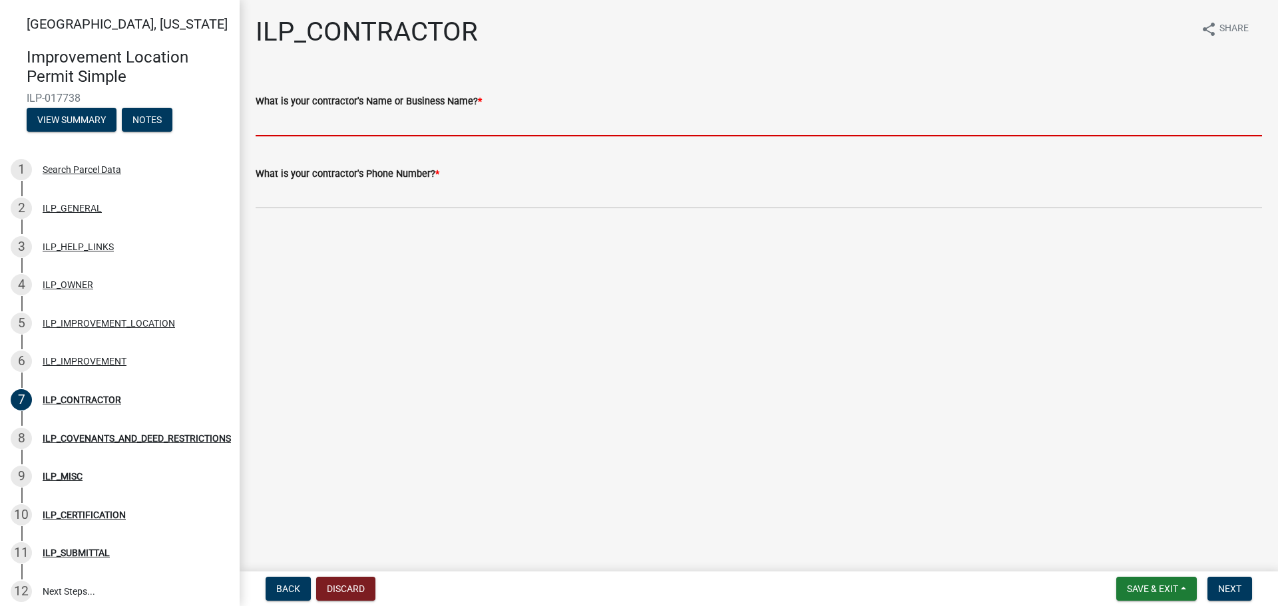
click at [362, 113] on input "What is your contractor's Name or Business Name? *" at bounding box center [759, 122] width 1006 height 27
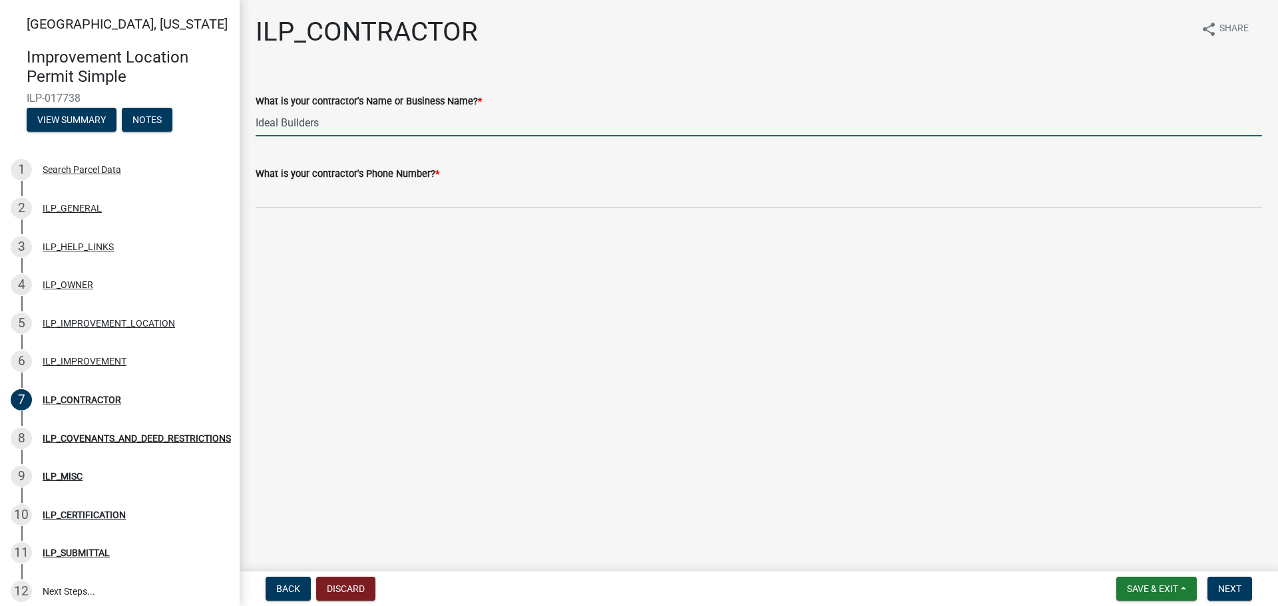
type input "Ideal Builders"
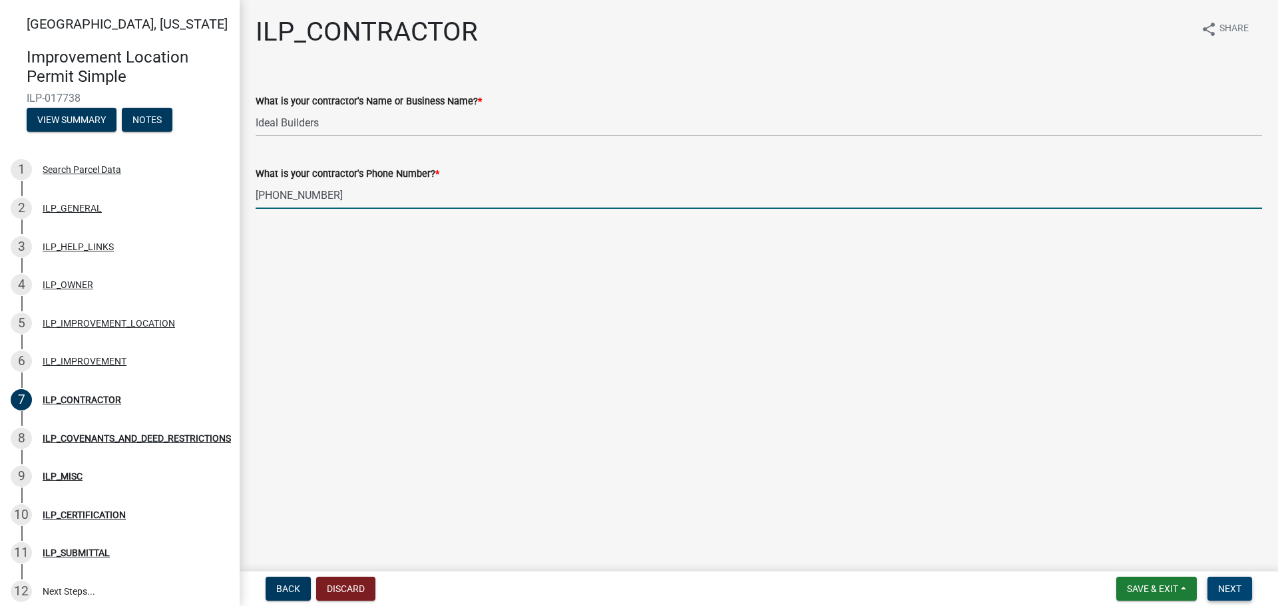
type input "[PHONE_NUMBER]"
click at [1223, 591] on span "Next" at bounding box center [1229, 589] width 23 height 11
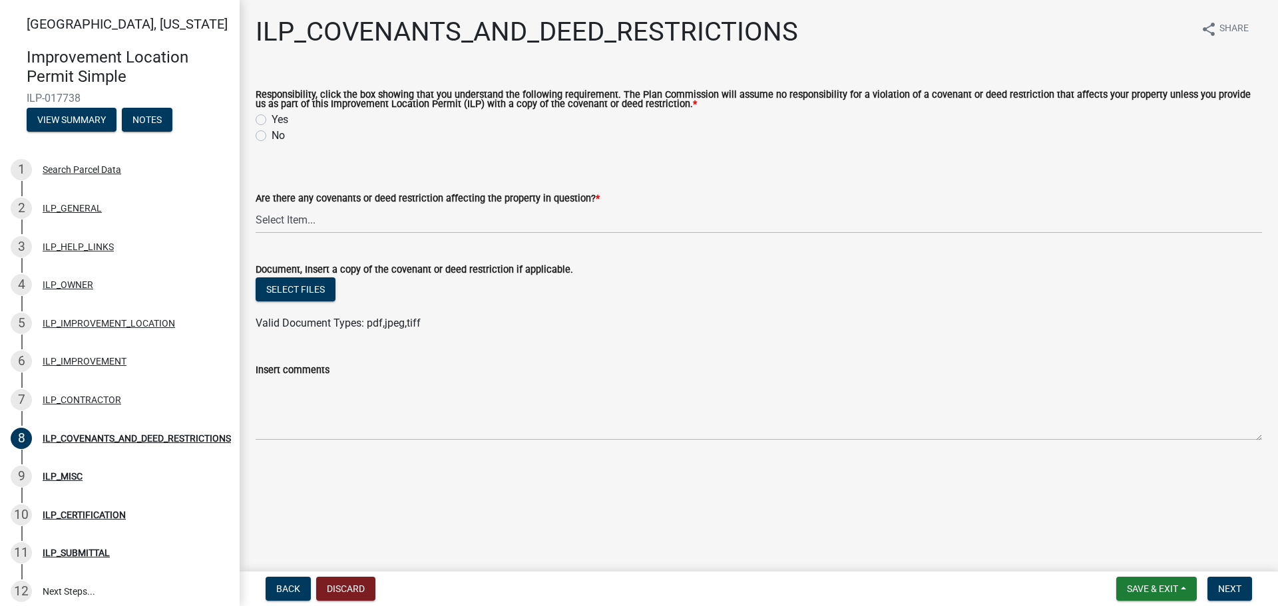
click at [267, 117] on div "Yes" at bounding box center [759, 120] width 1006 height 16
drag, startPoint x: 269, startPoint y: 122, endPoint x: 262, endPoint y: 121, distance: 7.3
click at [268, 122] on div "Yes" at bounding box center [759, 120] width 1006 height 16
click at [271, 121] on label "Yes" at bounding box center [279, 120] width 17 height 16
click at [271, 120] on input "Yes" at bounding box center [275, 116] width 9 height 9
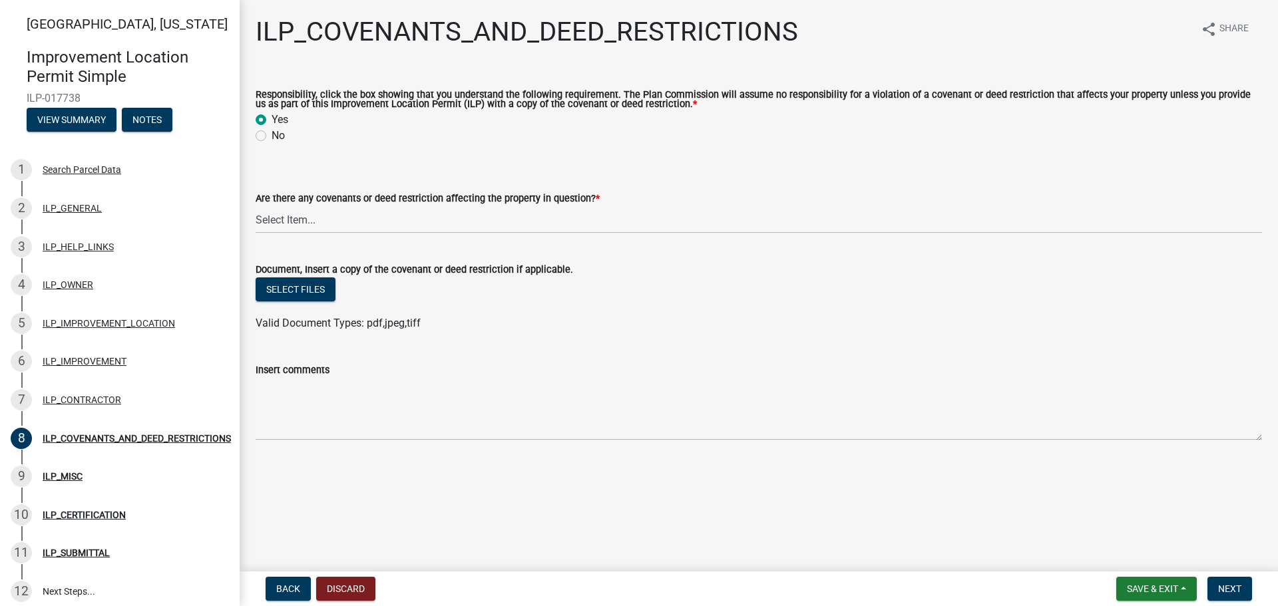
radio input "true"
click at [313, 220] on select "Select Item... YES NO" at bounding box center [759, 219] width 1006 height 27
click at [256, 207] on select "Select Item... YES NO" at bounding box center [759, 219] width 1006 height 27
select select "8e2002f1-ace1-422c-92a0-aa7ffd64ff05"
click at [1232, 586] on span "Next" at bounding box center [1229, 589] width 23 height 11
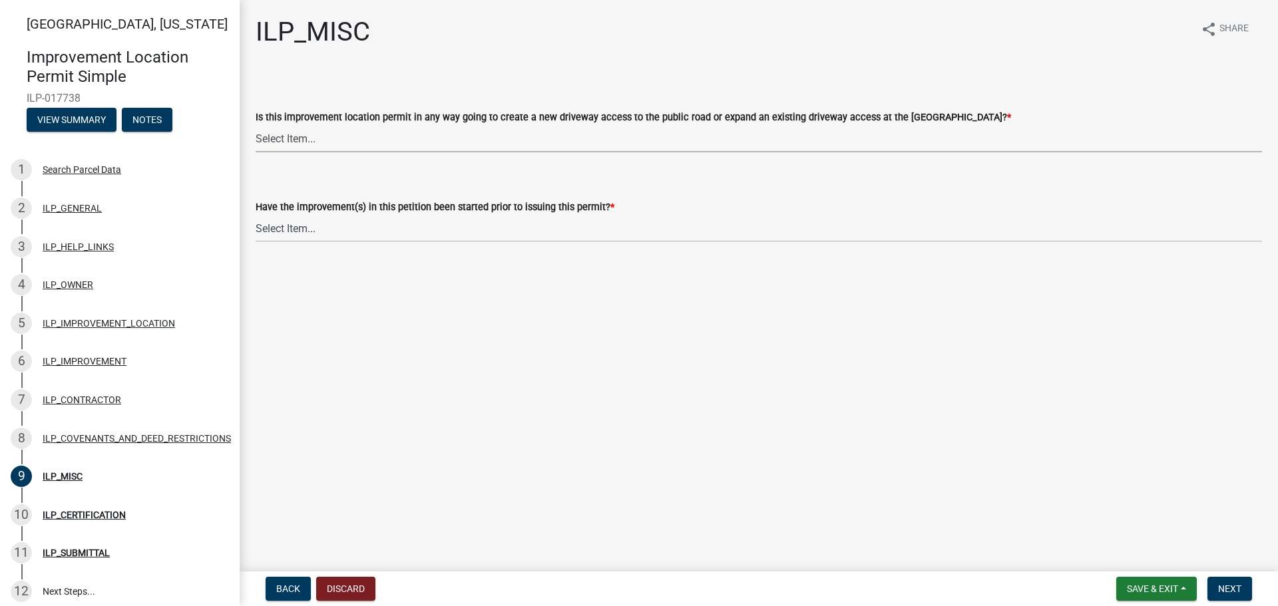
click at [366, 140] on select "Select Item... YES NO" at bounding box center [759, 138] width 1006 height 27
click at [256, 125] on select "Select Item... YES NO" at bounding box center [759, 138] width 1006 height 27
select select "7bbc9f35-8690-4155-9a41-9f01907d32de"
click at [370, 228] on select "Select Item... YES NO" at bounding box center [759, 228] width 1006 height 27
click at [256, 215] on select "Select Item... YES NO" at bounding box center [759, 228] width 1006 height 27
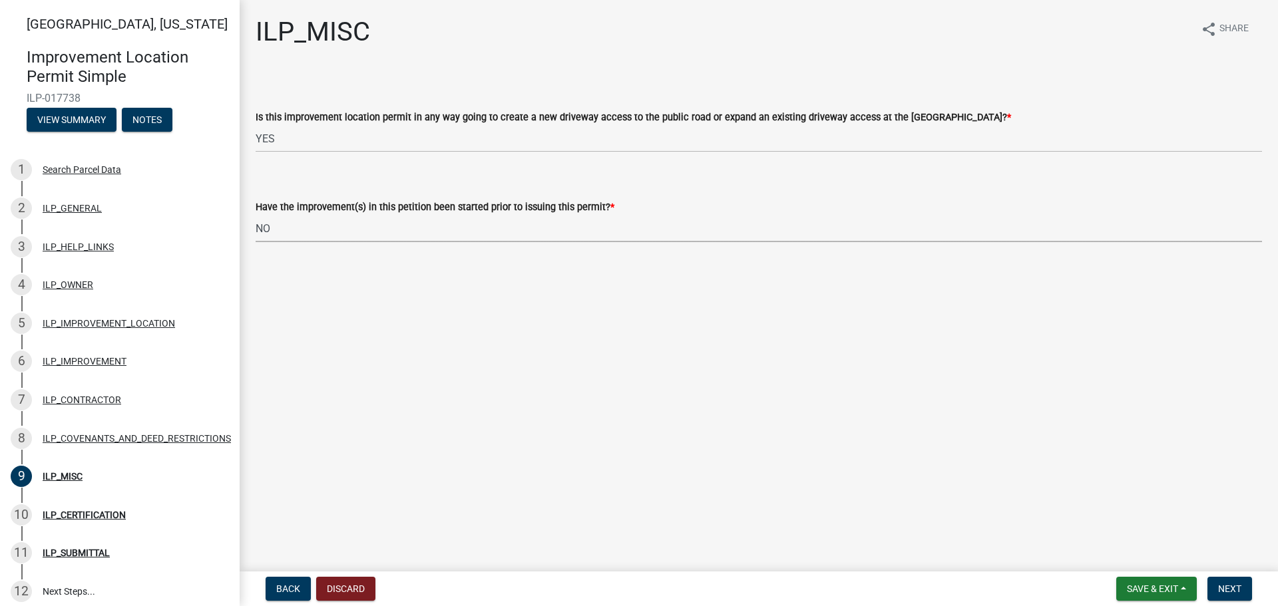
select select "87690217-1c5d-4f3f-89a3-85c12ce3295a"
click at [1233, 584] on span "Next" at bounding box center [1229, 589] width 23 height 11
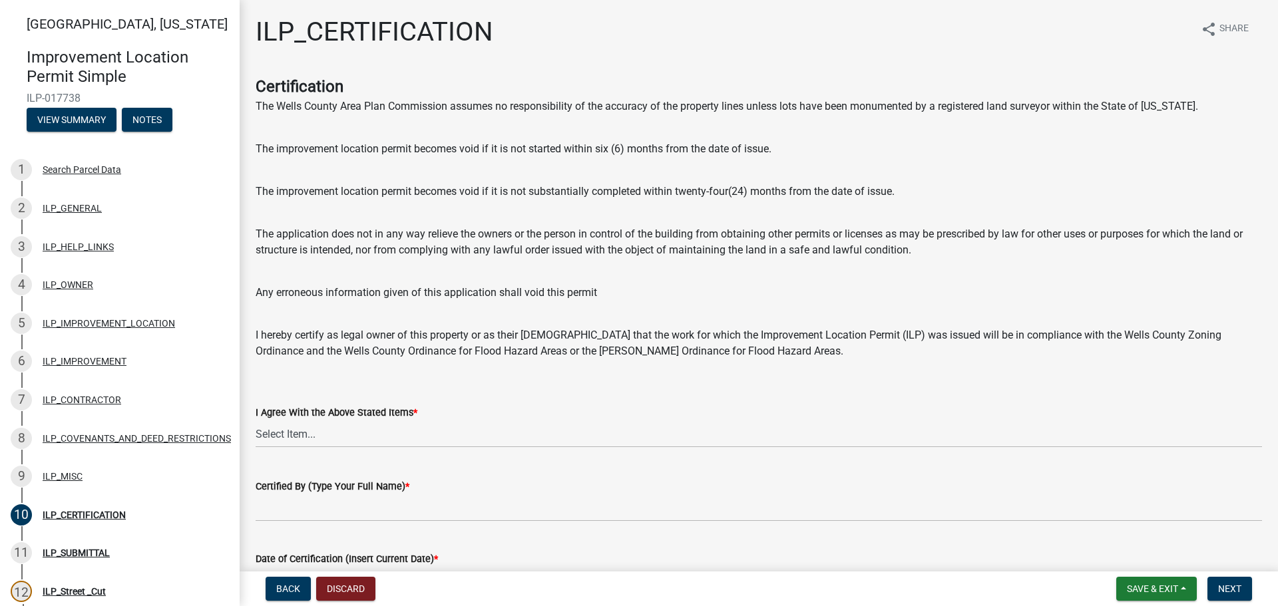
scroll to position [67, 0]
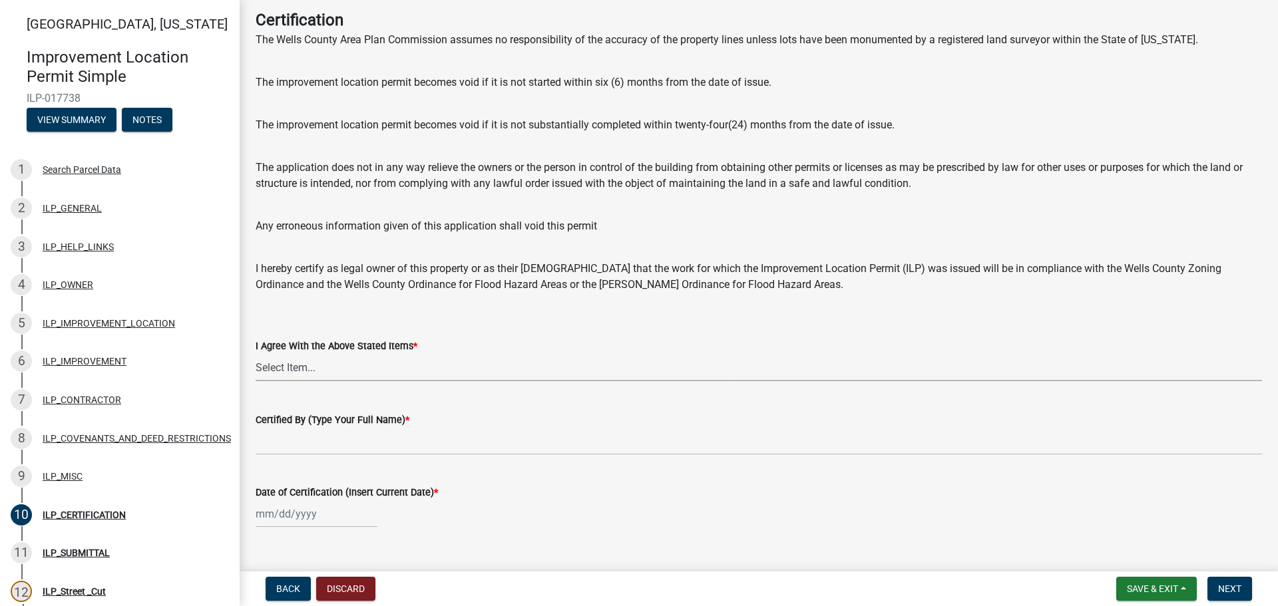
click at [271, 367] on select "Select Item... Yes" at bounding box center [759, 367] width 1006 height 27
click at [256, 354] on select "Select Item... Yes" at bounding box center [759, 367] width 1006 height 27
select select "bd96893d-fc5a-4886-96bc-c23f48f60341"
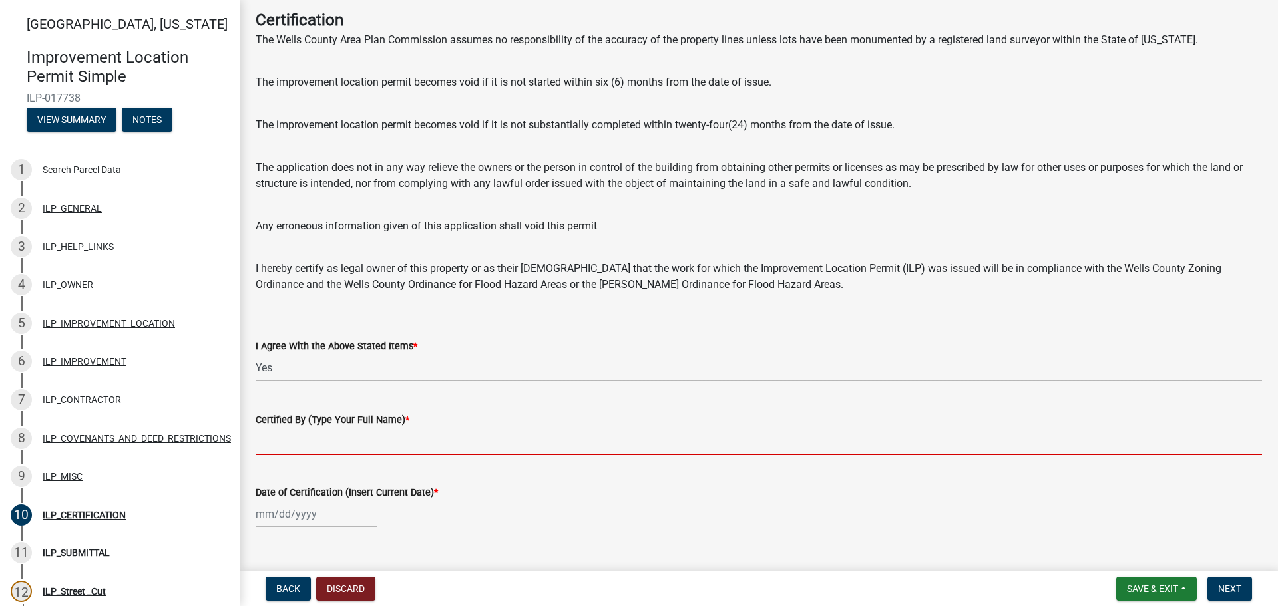
click at [409, 444] on input "Certified By (Type Your Full Name) *" at bounding box center [759, 441] width 1006 height 27
type input "[PERSON_NAME]"
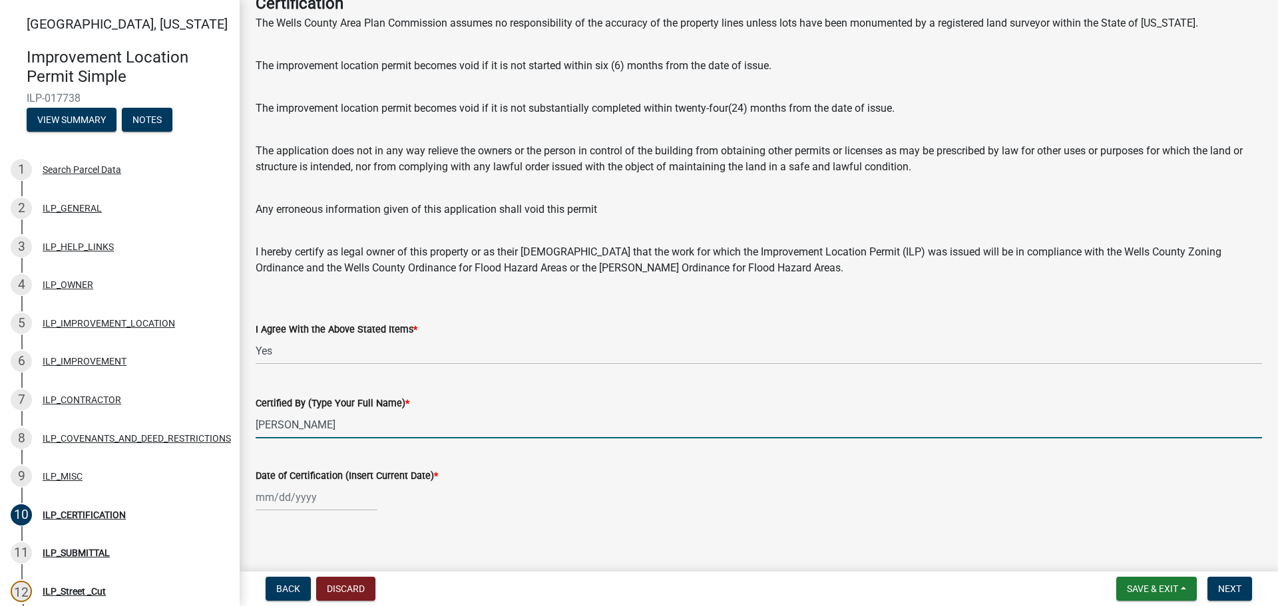
scroll to position [92, 0]
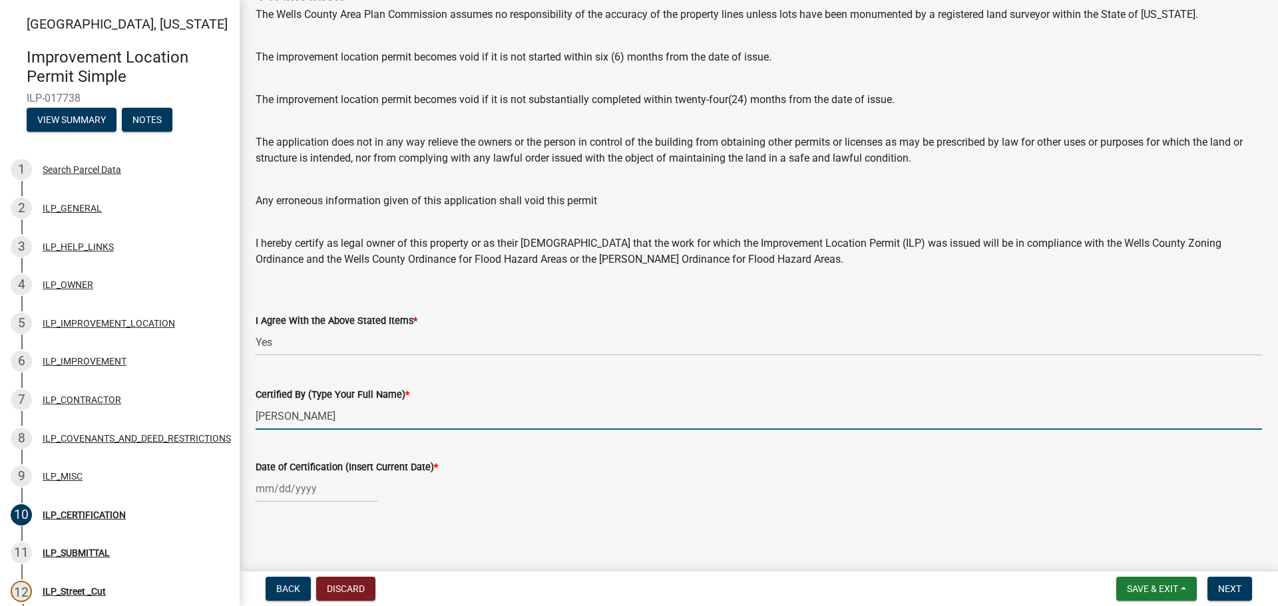
select select "10"
select select "2025"
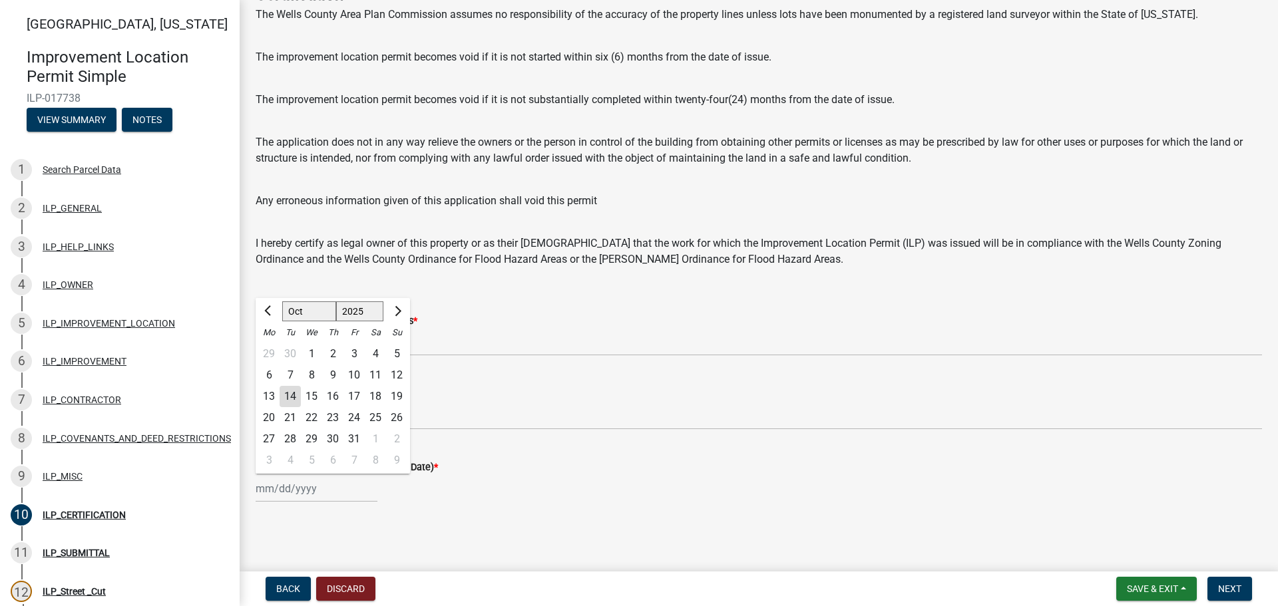
click at [319, 492] on div "[PERSON_NAME] Feb Mar Apr [PERSON_NAME][DATE] Oct Nov [DATE] 1526 1527 1528 152…" at bounding box center [317, 488] width 122 height 27
click at [299, 401] on div "14" at bounding box center [289, 396] width 21 height 21
type input "[DATE]"
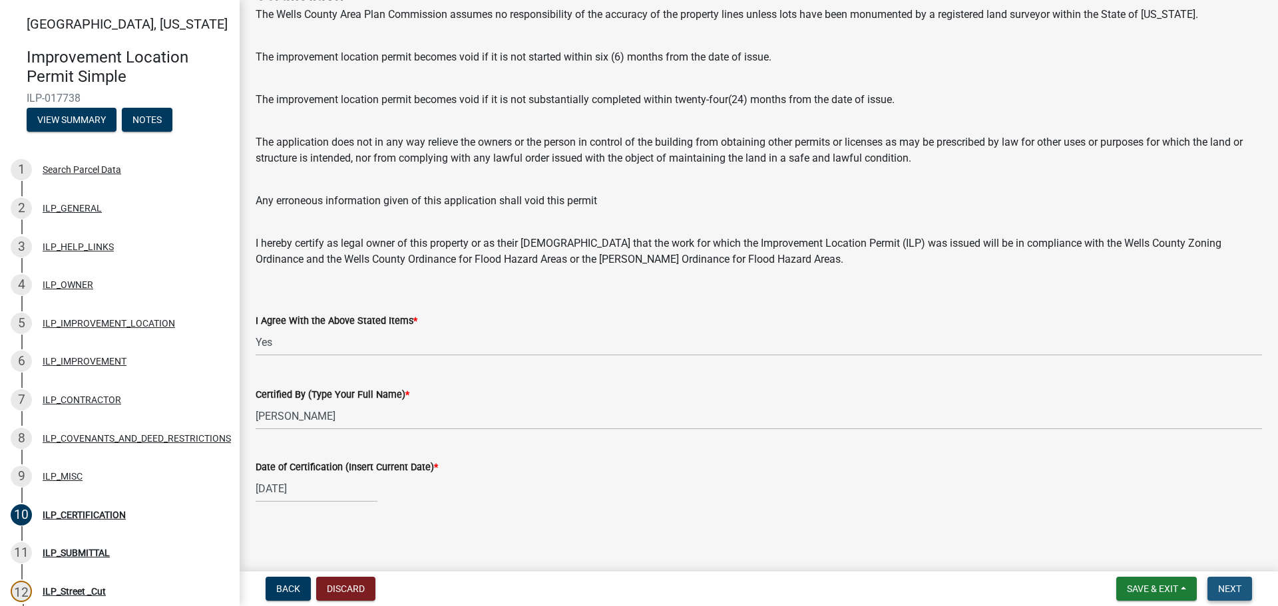
click at [1224, 584] on span "Next" at bounding box center [1229, 589] width 23 height 11
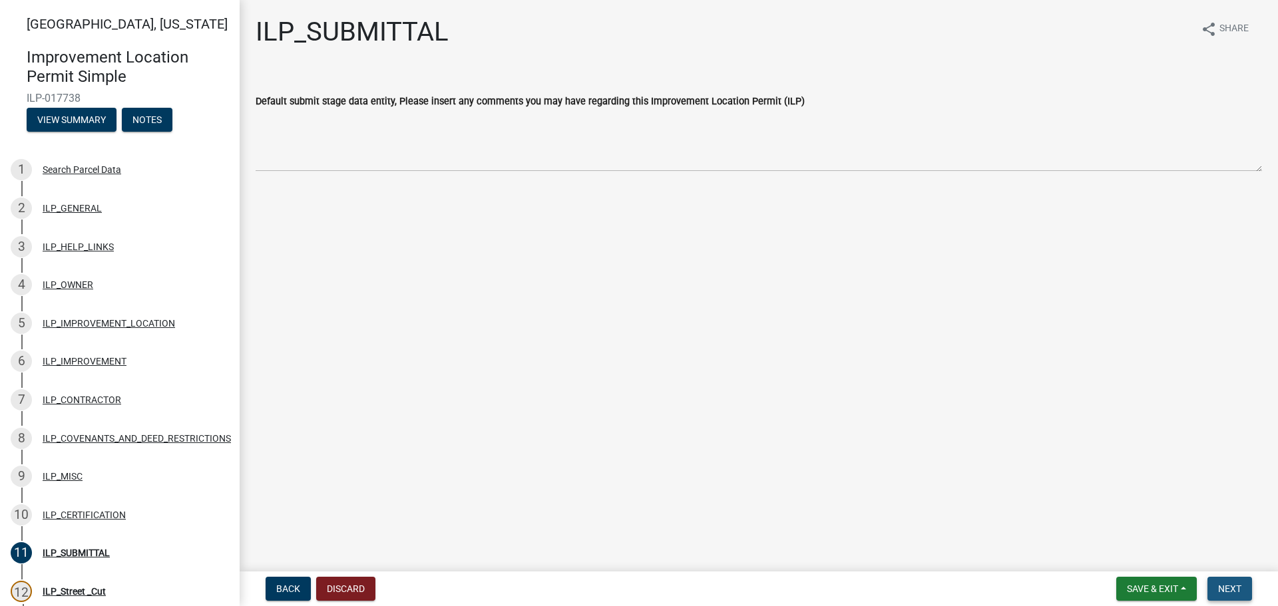
click at [1229, 587] on span "Next" at bounding box center [1229, 589] width 23 height 11
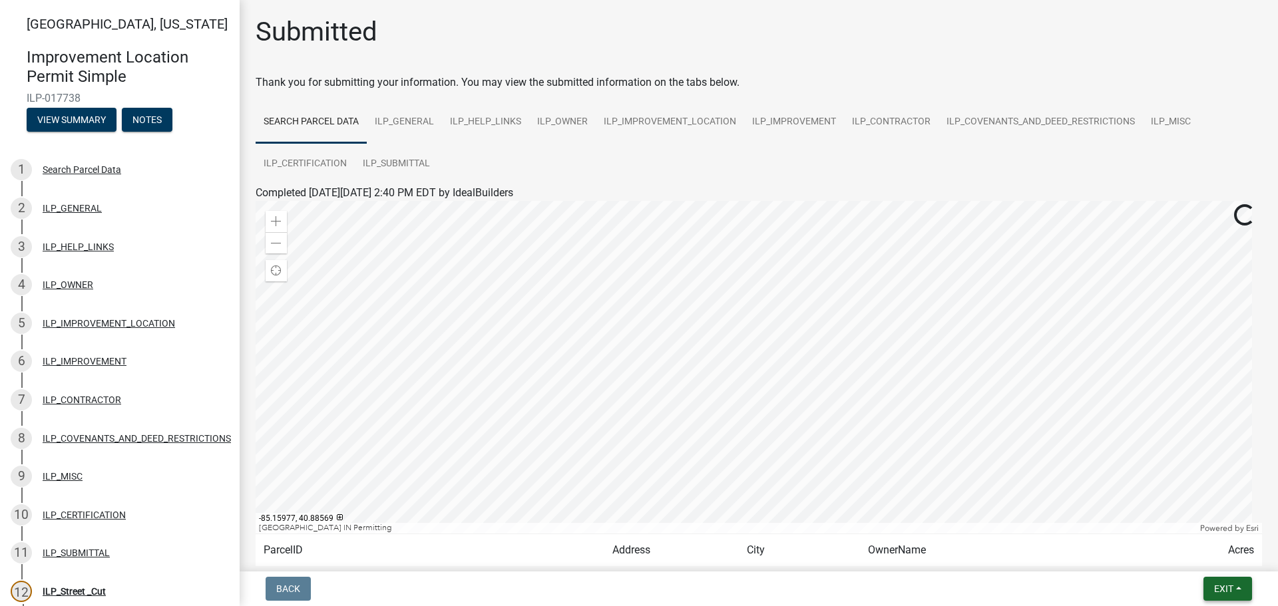
click at [1216, 597] on button "Exit" at bounding box center [1227, 589] width 49 height 24
click at [1183, 554] on button "Save & Exit" at bounding box center [1198, 554] width 106 height 32
